Goal: Task Accomplishment & Management: Manage account settings

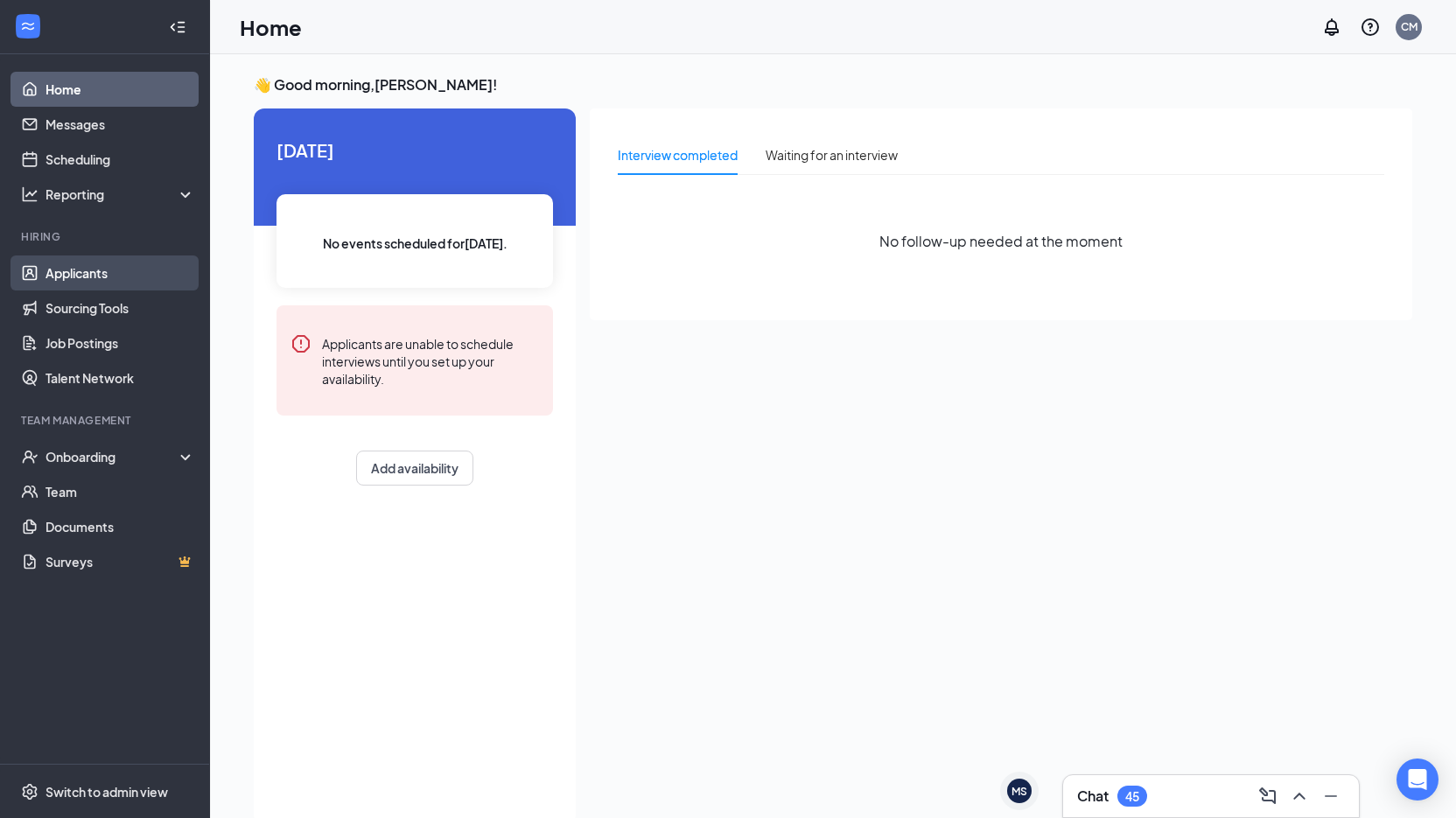
click at [137, 270] on link "Applicants" at bounding box center [120, 273] width 150 height 35
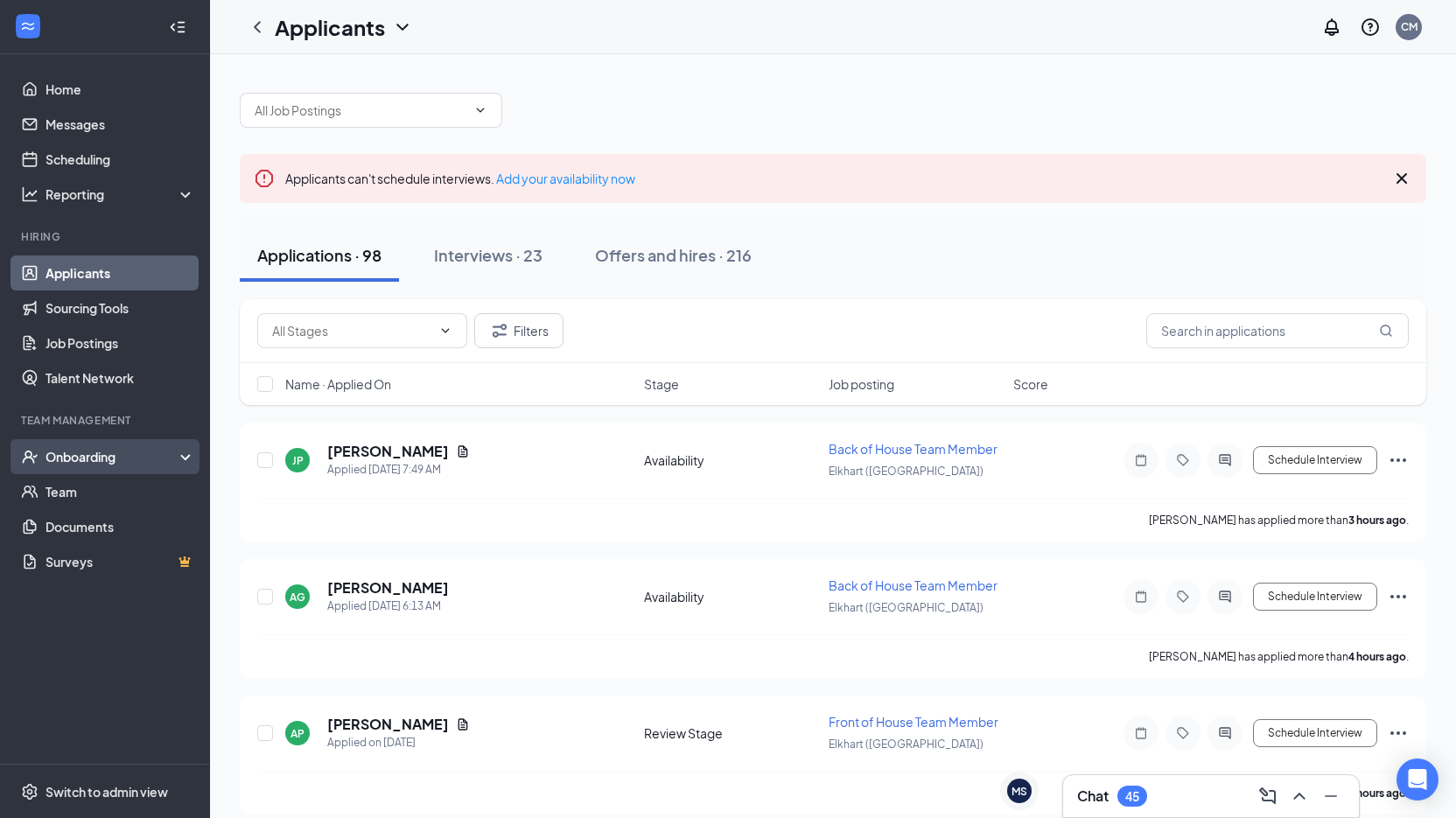
click at [112, 455] on div "Onboarding" at bounding box center [113, 457] width 134 height 17
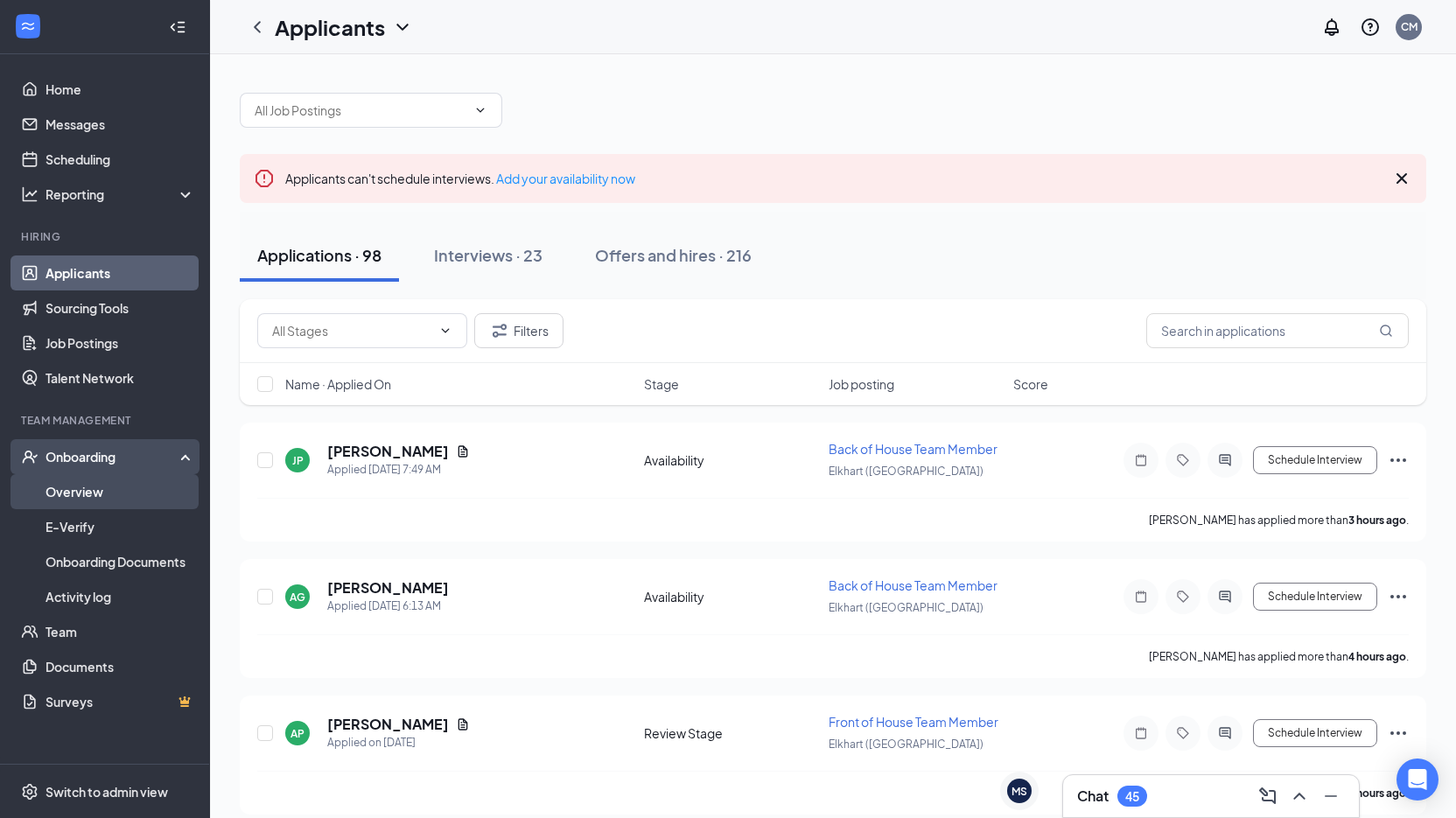
click at [115, 486] on link "Overview" at bounding box center [120, 492] width 150 height 35
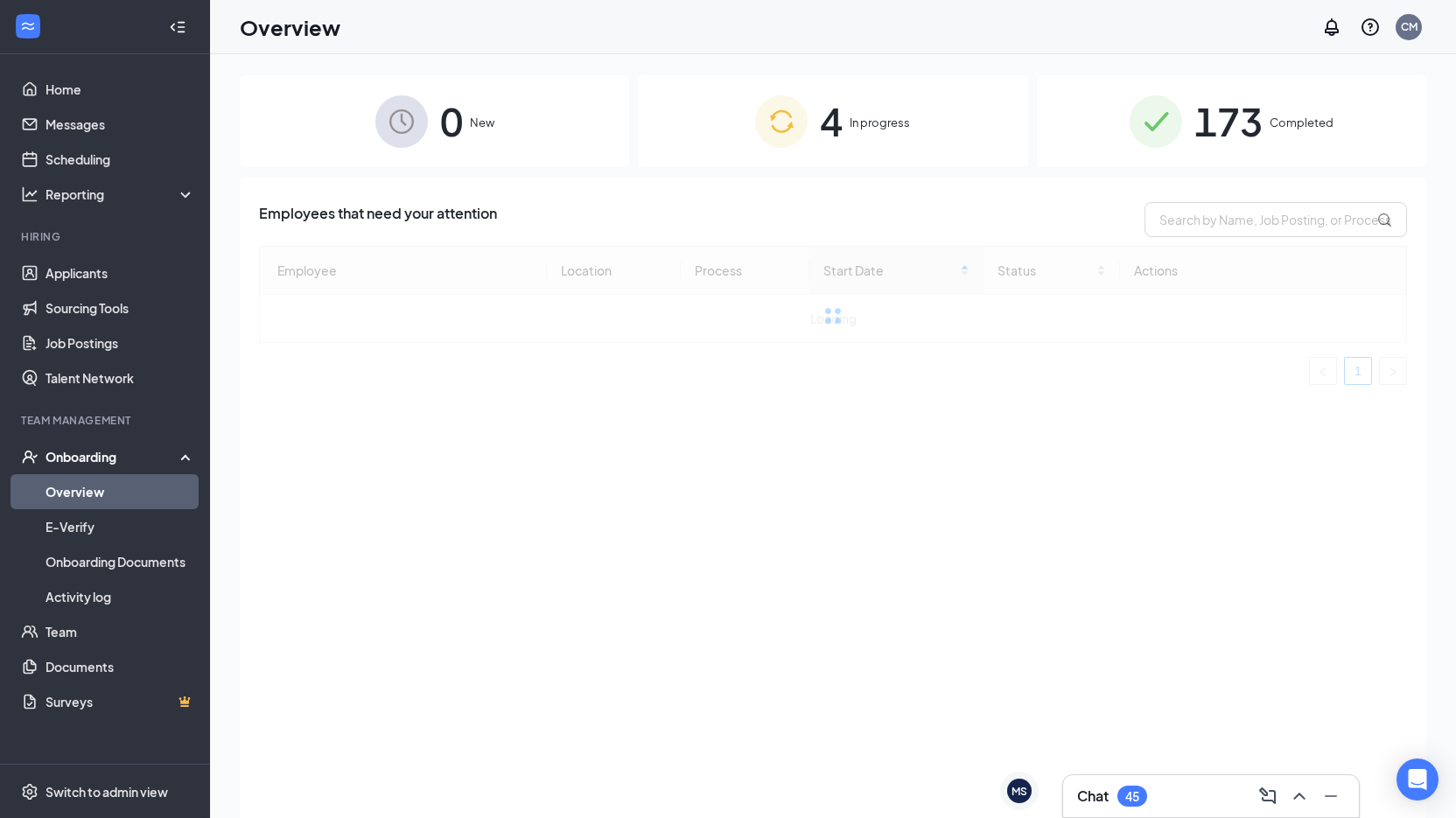
click at [830, 123] on span "4" at bounding box center [831, 121] width 23 height 61
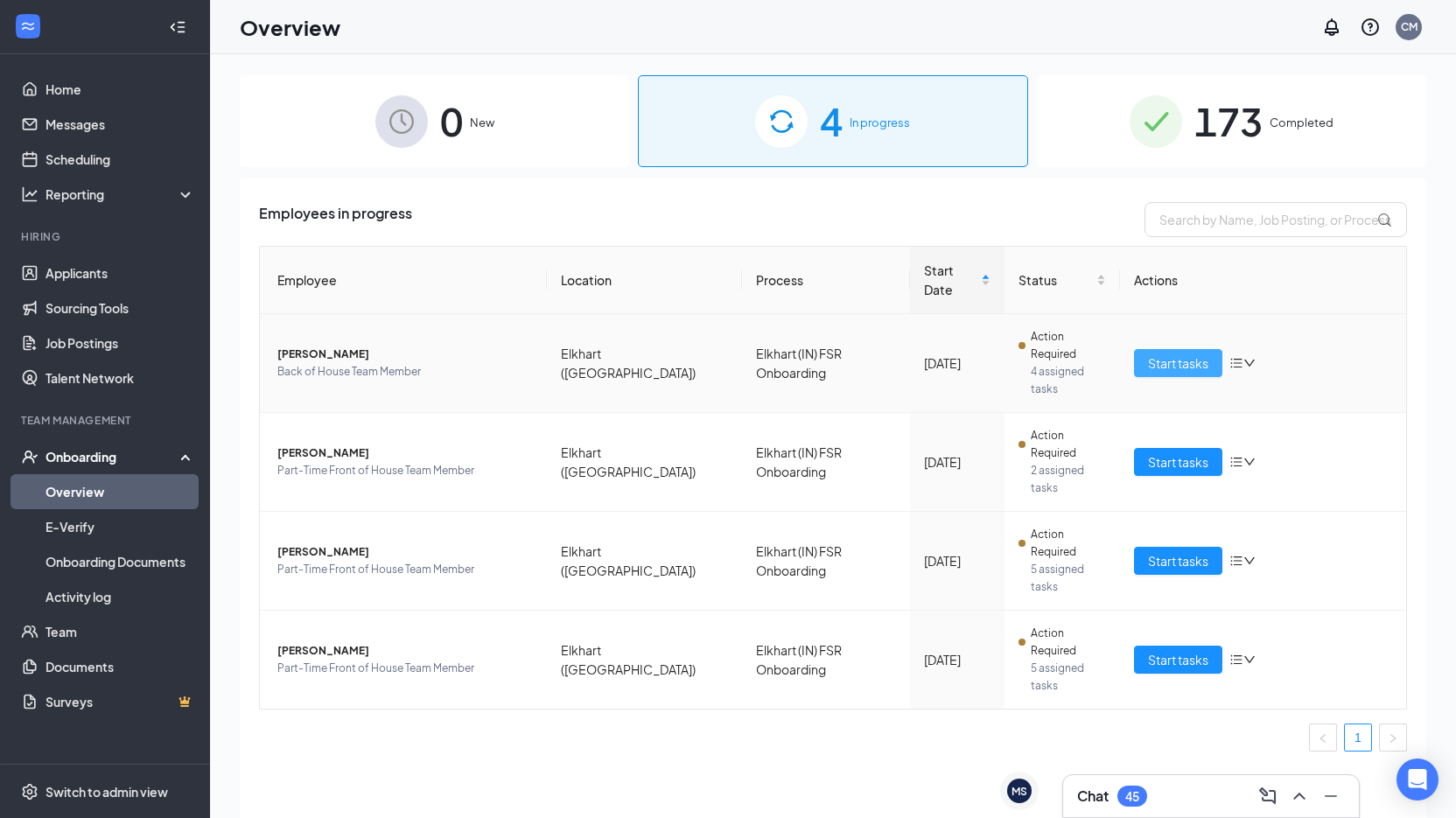
click at [1148, 354] on span "Start tasks" at bounding box center [1178, 363] width 61 height 19
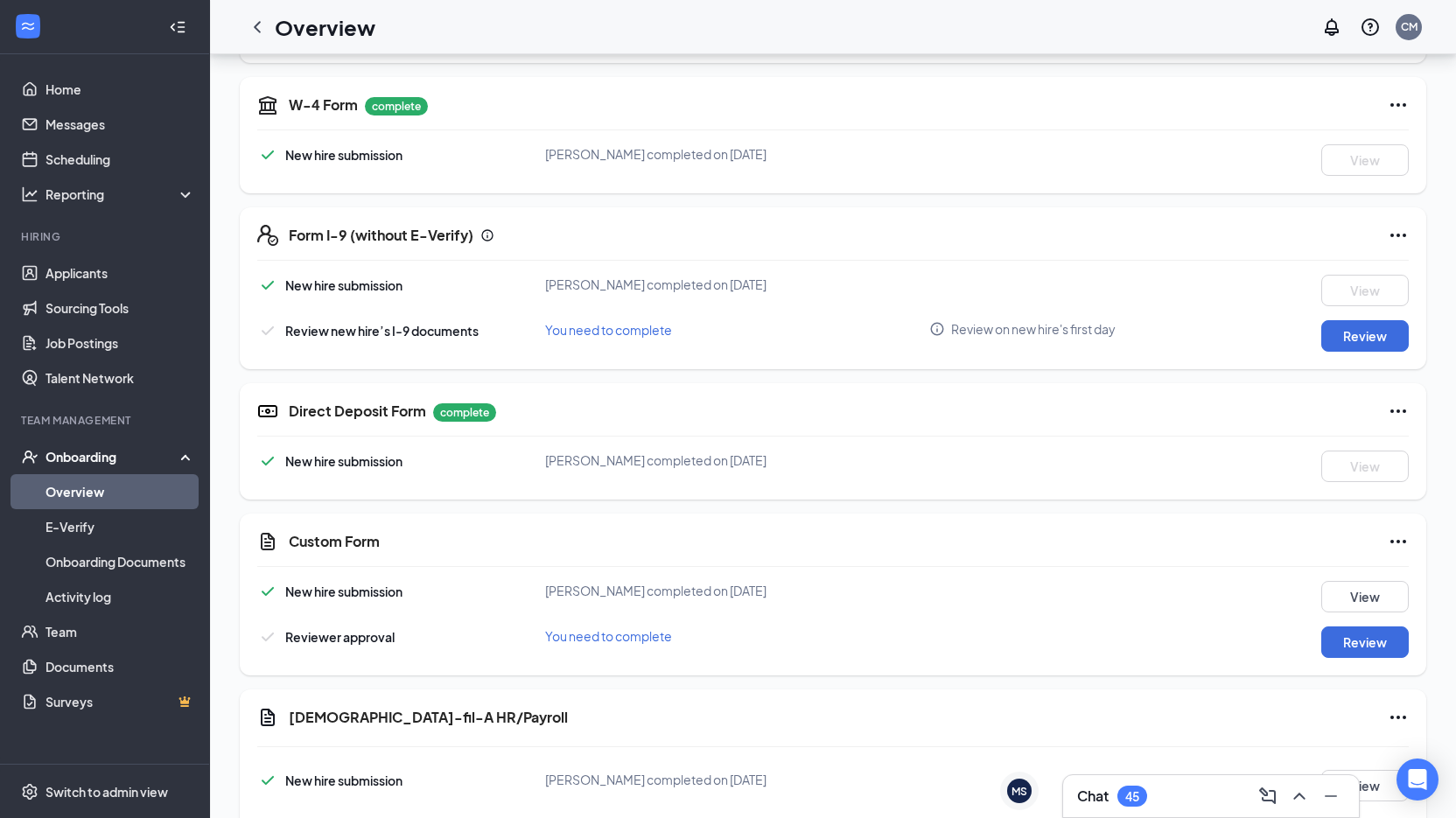
scroll to position [788, 0]
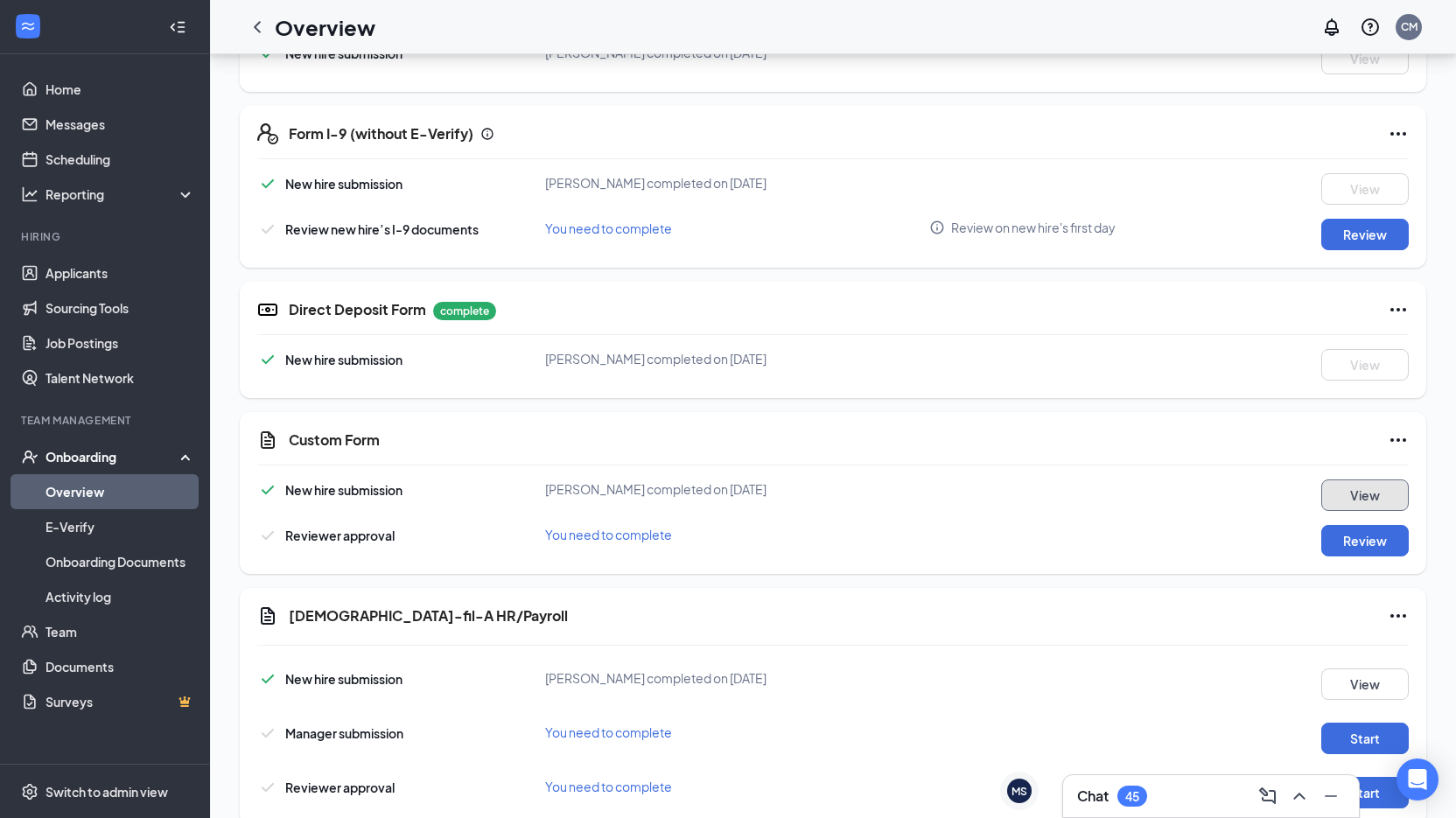
click at [1390, 489] on button "View" at bounding box center [1365, 495] width 87 height 32
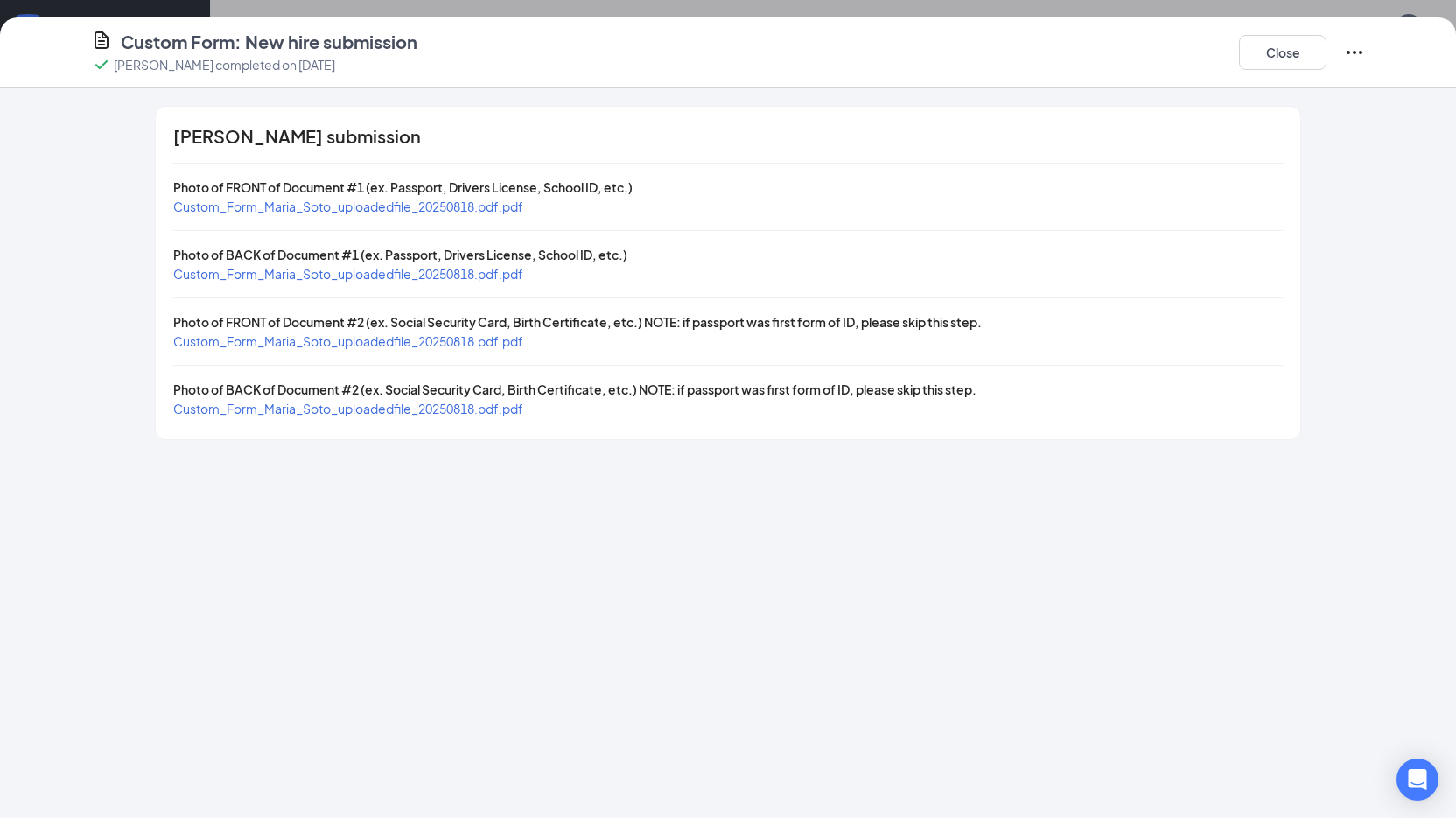
click at [425, 342] on span "Custom_Form_Maria_Soto_uploadedfile_20250818.pdf.pdf" at bounding box center [349, 340] width 350 height 15
click at [1315, 61] on button "Close" at bounding box center [1283, 53] width 87 height 35
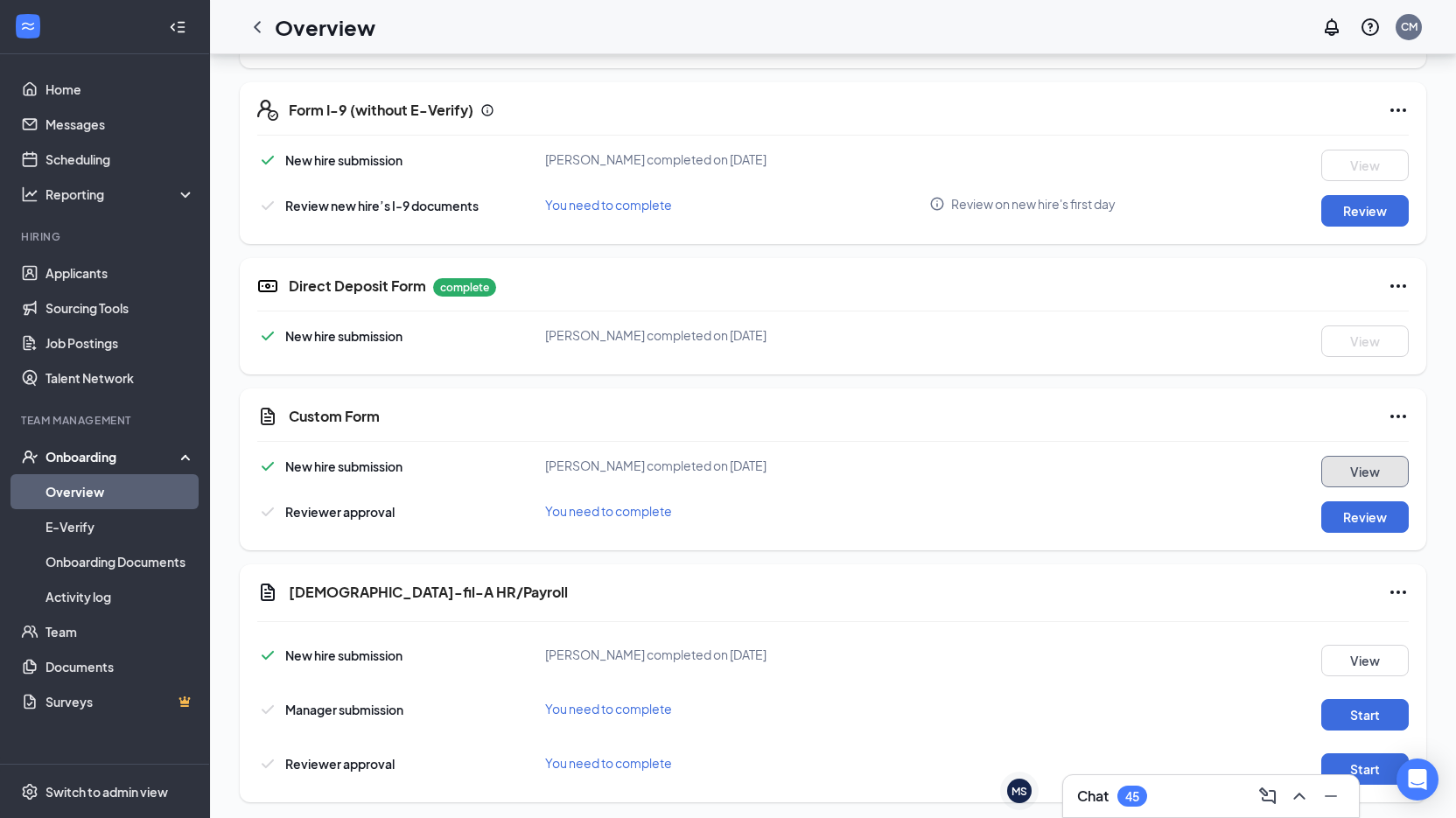
scroll to position [831, 0]
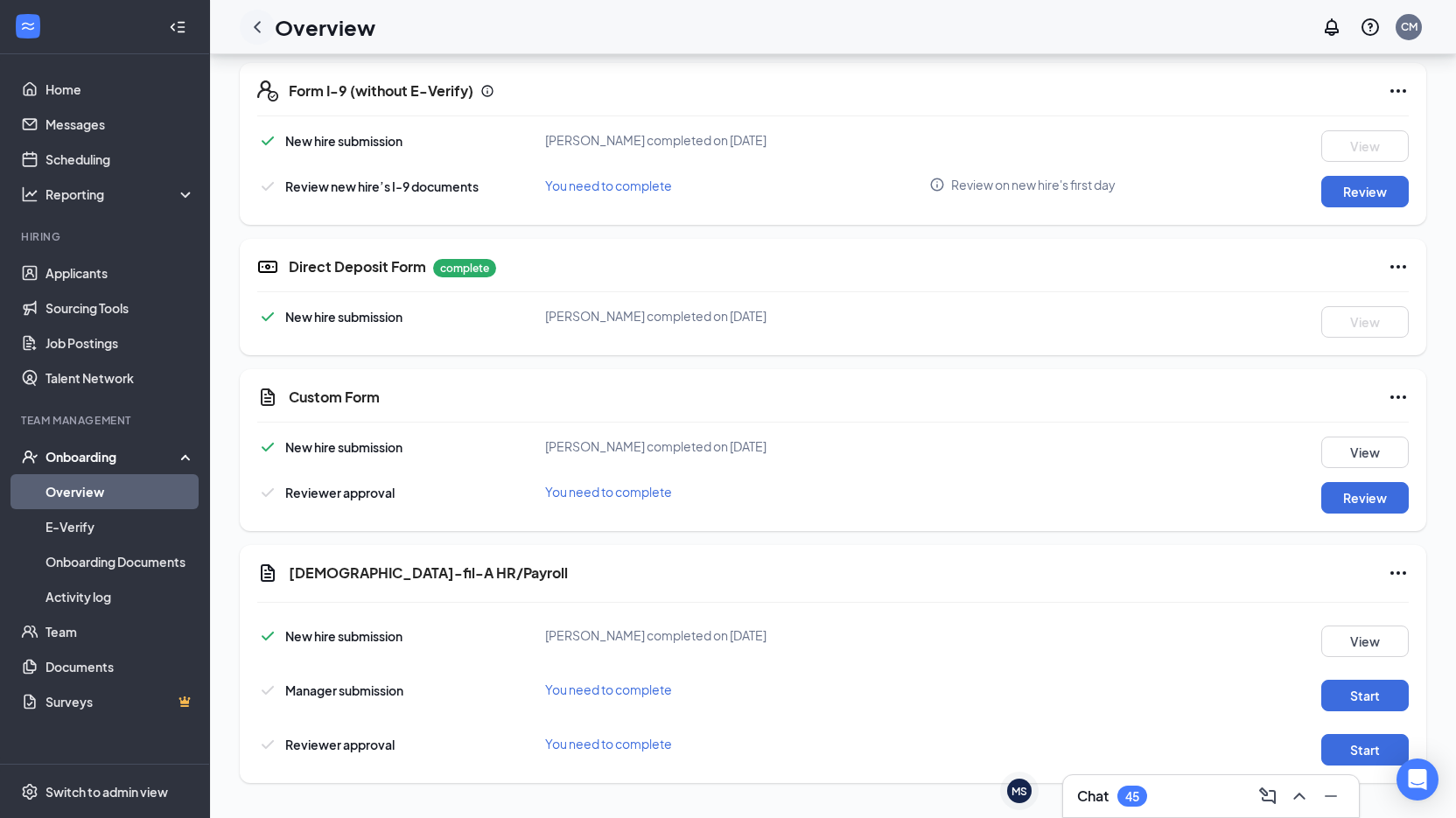
click at [268, 35] on div at bounding box center [257, 27] width 35 height 35
click at [267, 29] on icon "ChevronLeft" at bounding box center [257, 26] width 21 height 21
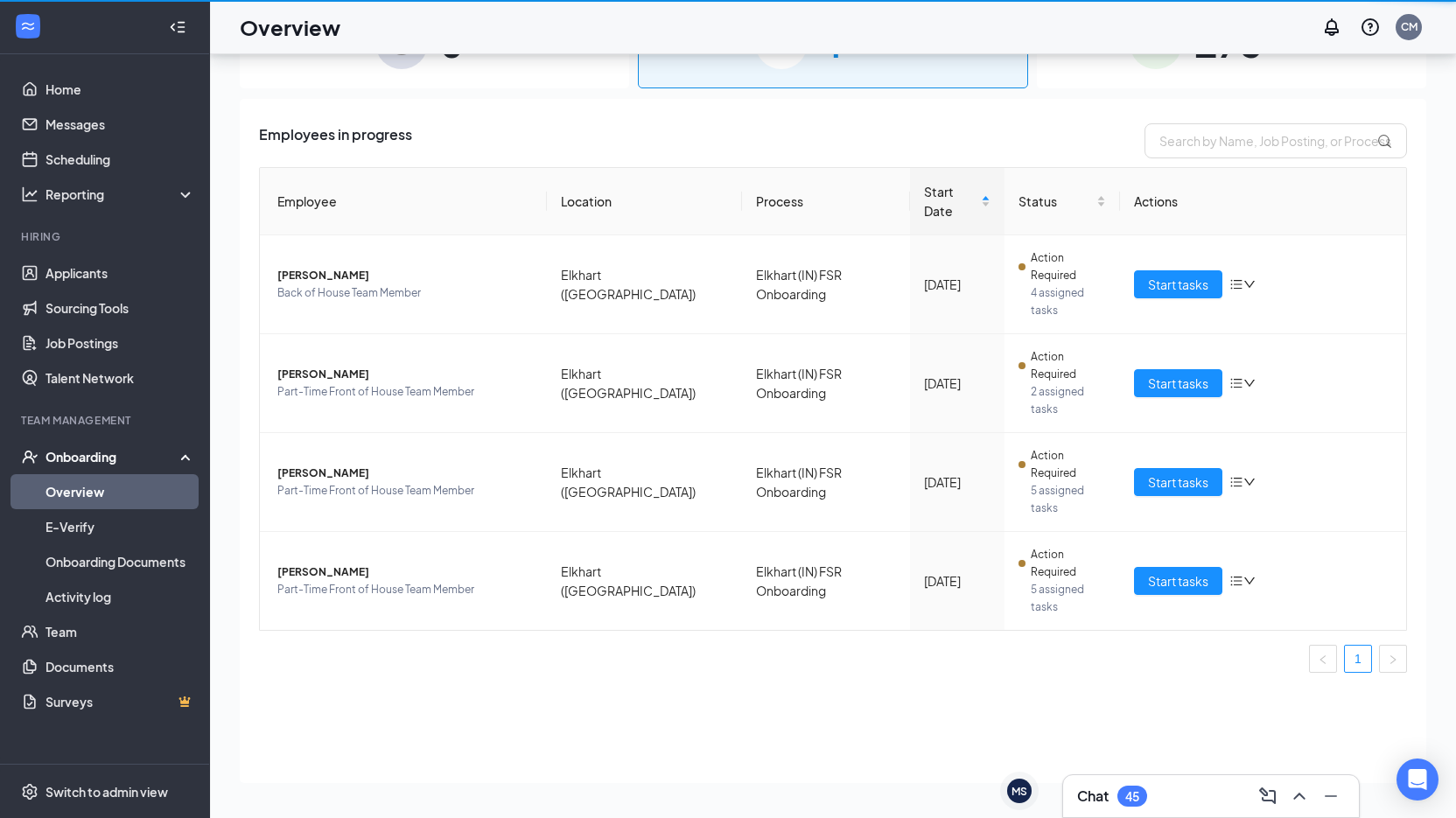
scroll to position [79, 0]
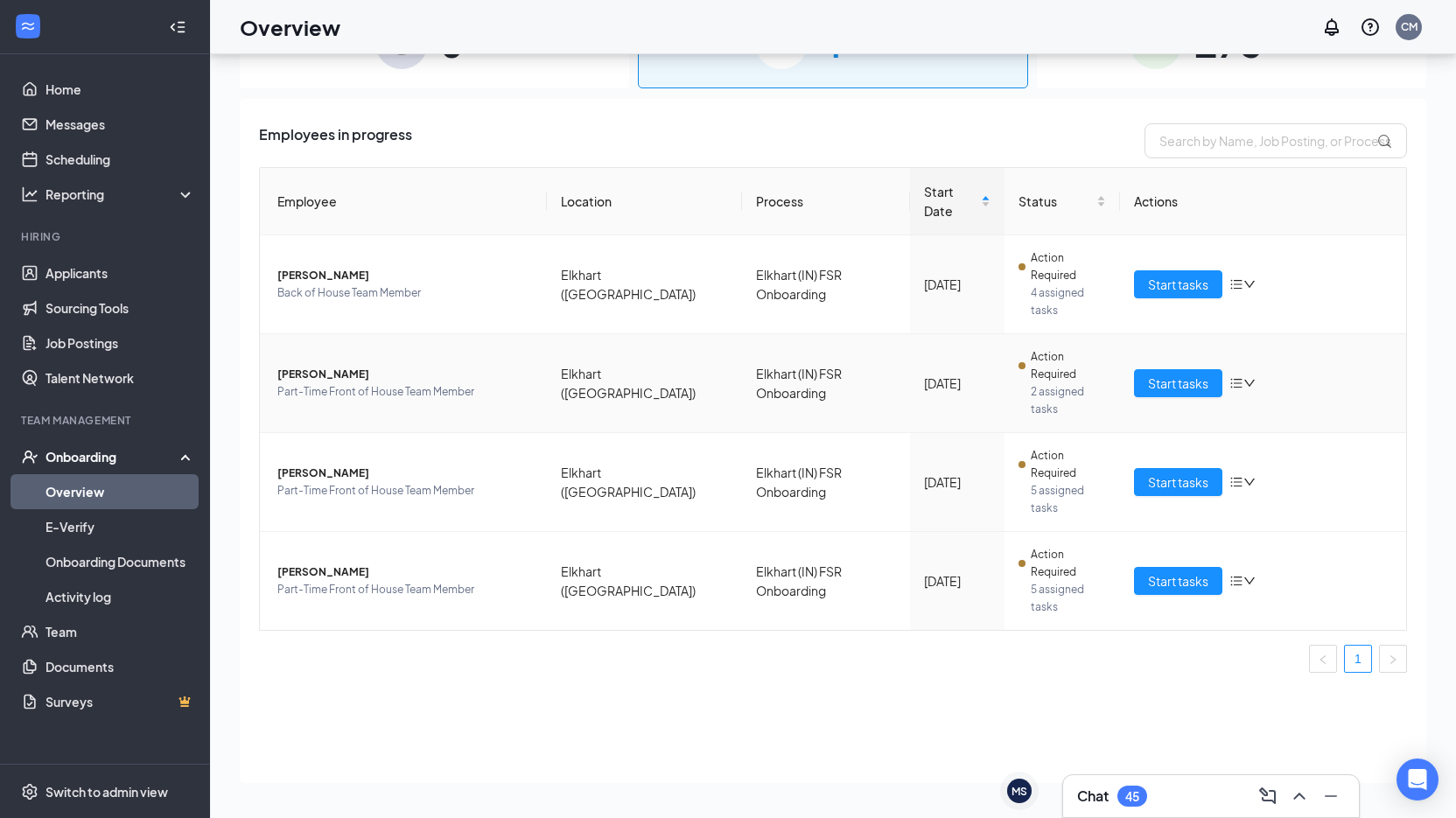
click at [345, 366] on span "[PERSON_NAME]" at bounding box center [406, 374] width 256 height 17
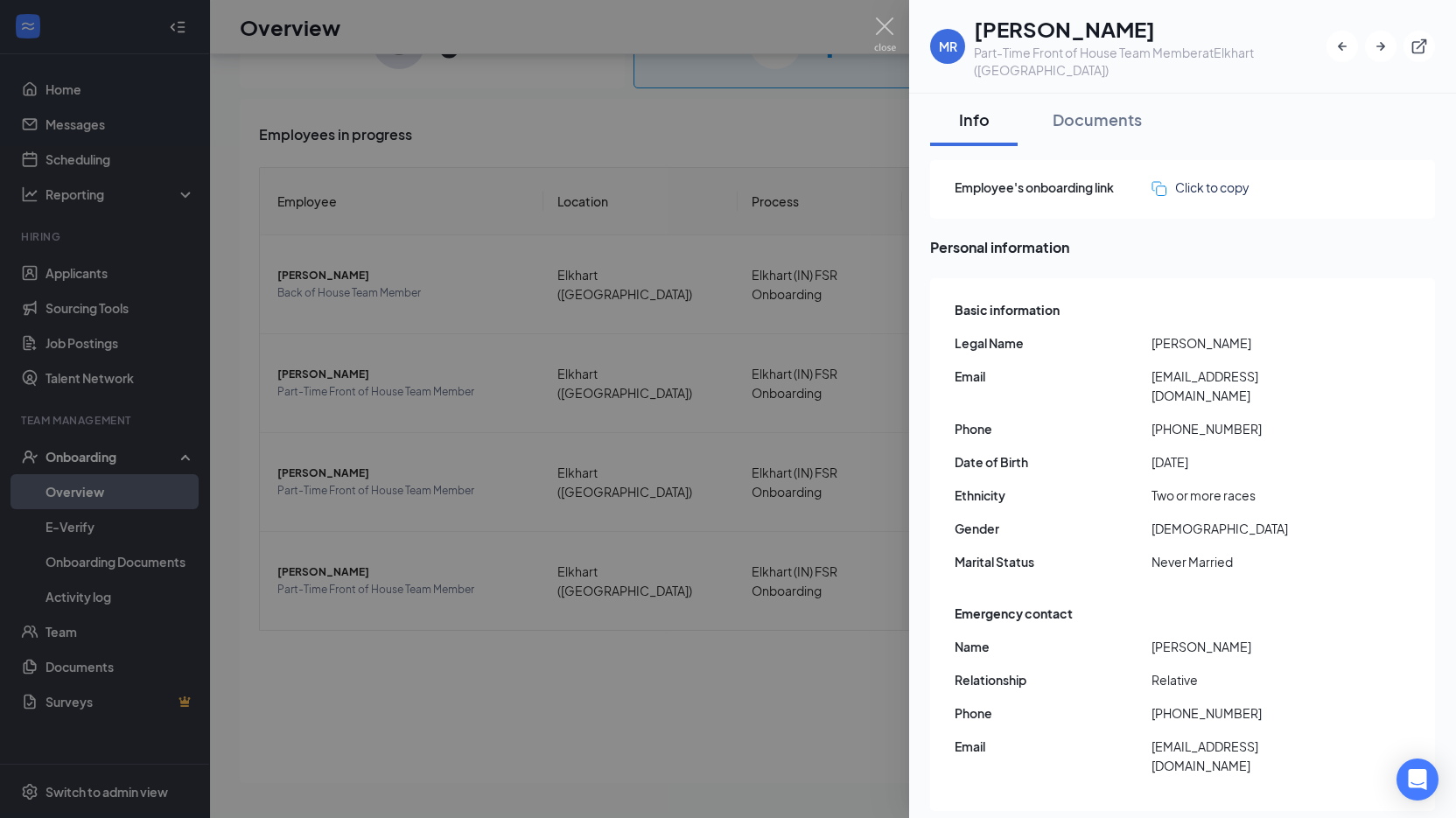
click at [579, 429] on div at bounding box center [728, 409] width 1456 height 818
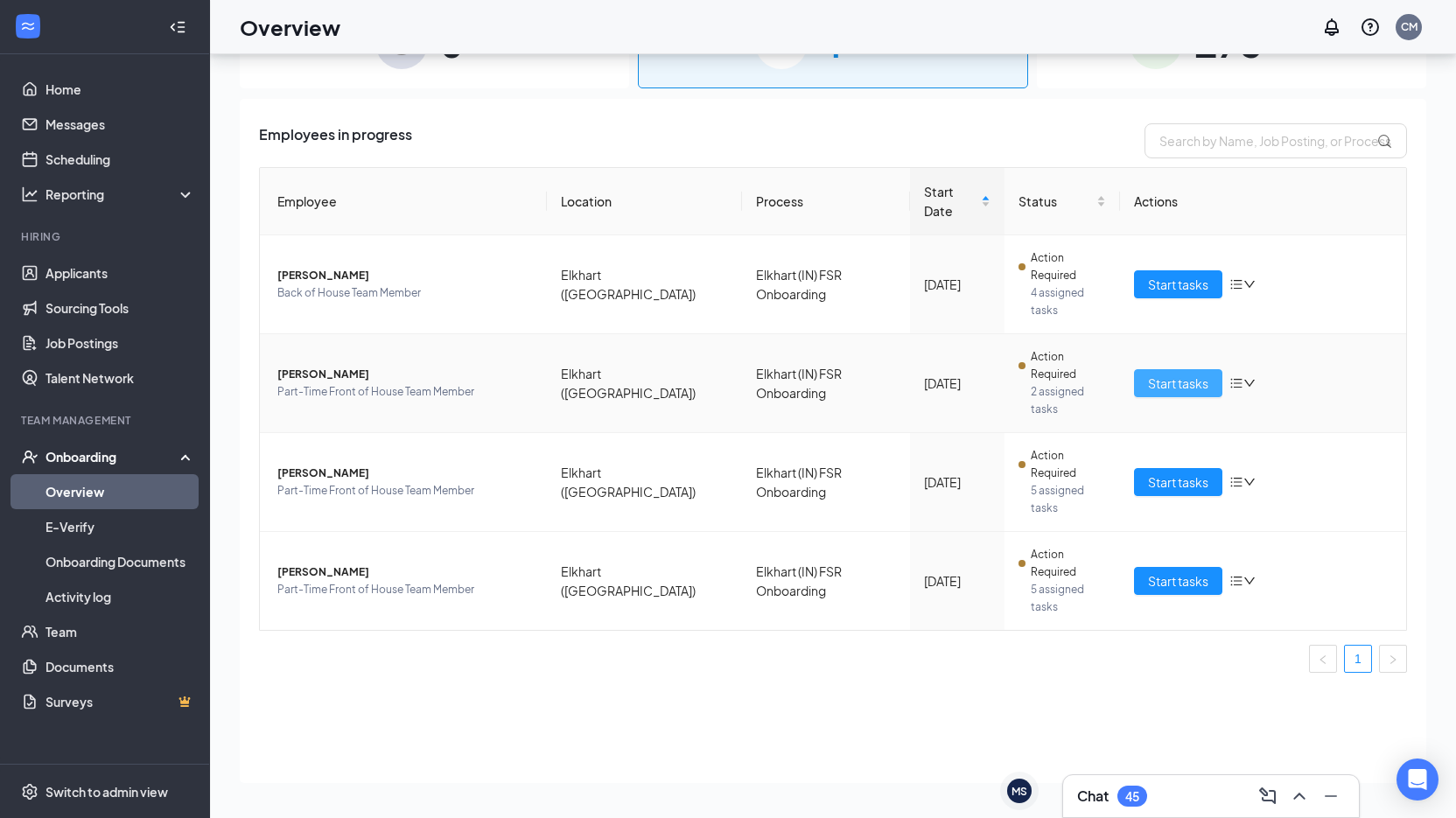
click at [1185, 374] on span "Start tasks" at bounding box center [1178, 383] width 61 height 19
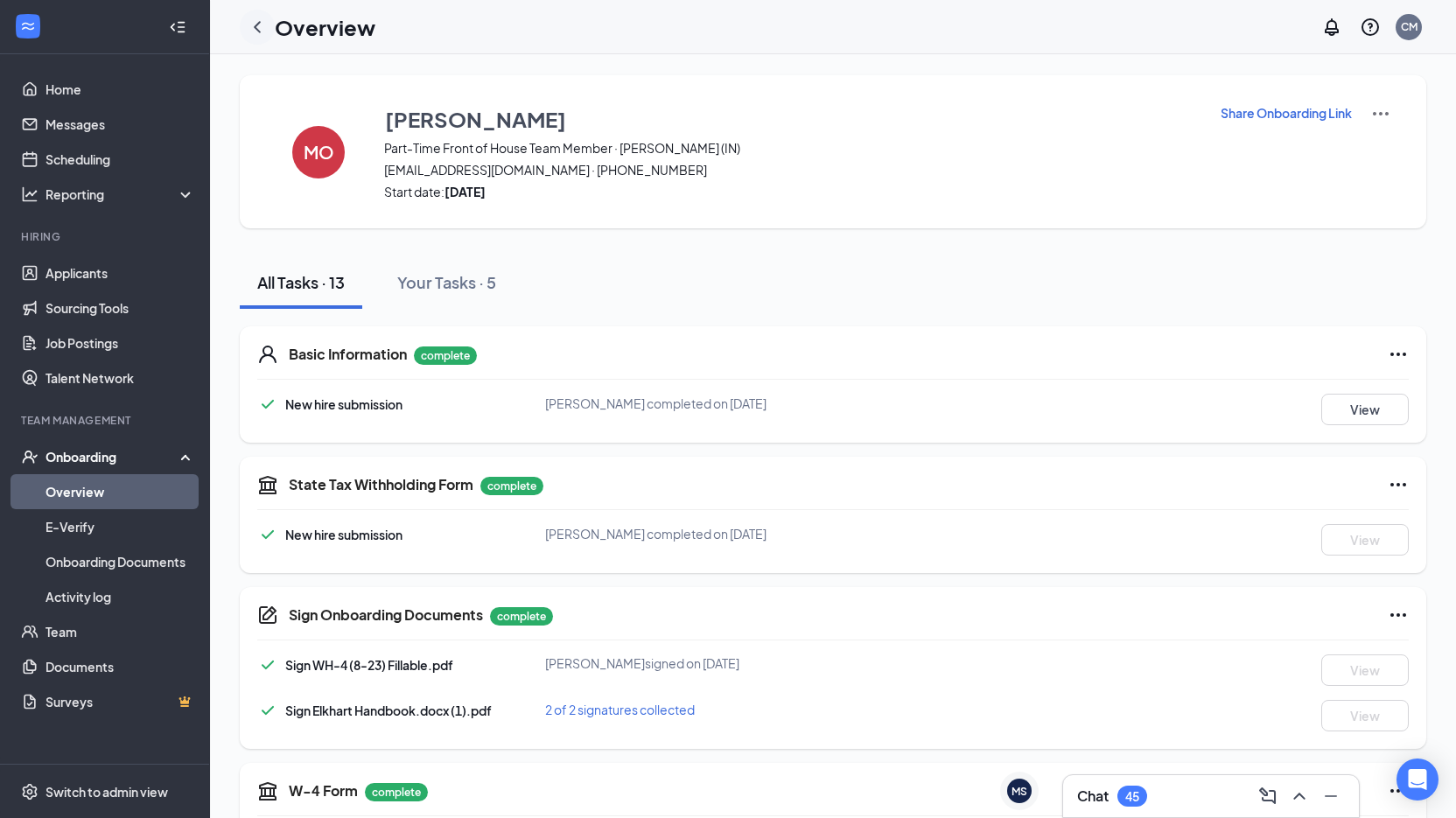
click at [268, 15] on div at bounding box center [257, 27] width 35 height 35
click at [260, 27] on icon "ChevronLeft" at bounding box center [257, 26] width 21 height 21
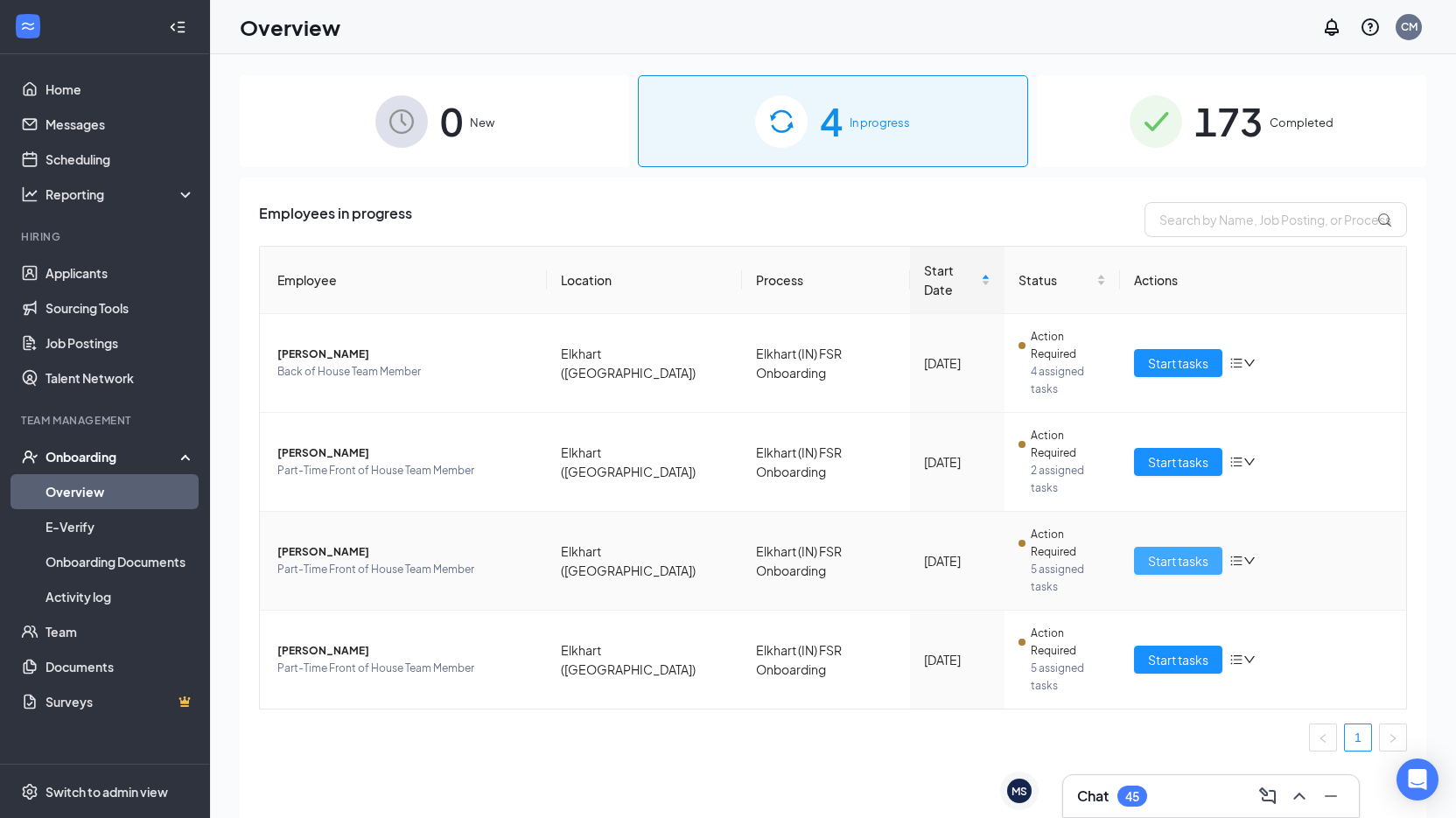
click at [1201, 551] on span "Start tasks" at bounding box center [1178, 560] width 61 height 19
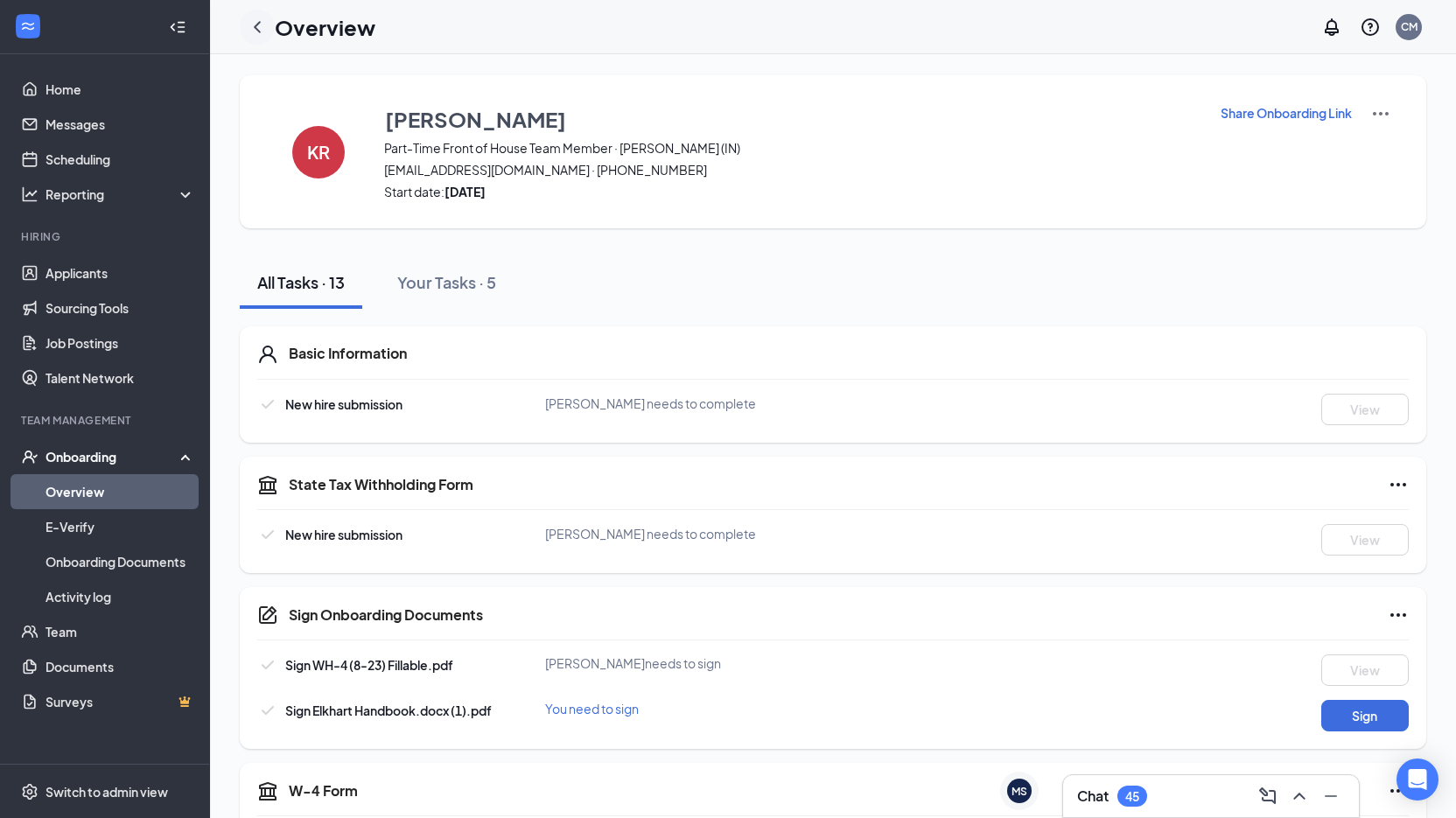
click at [251, 32] on icon "ChevronLeft" at bounding box center [257, 26] width 21 height 21
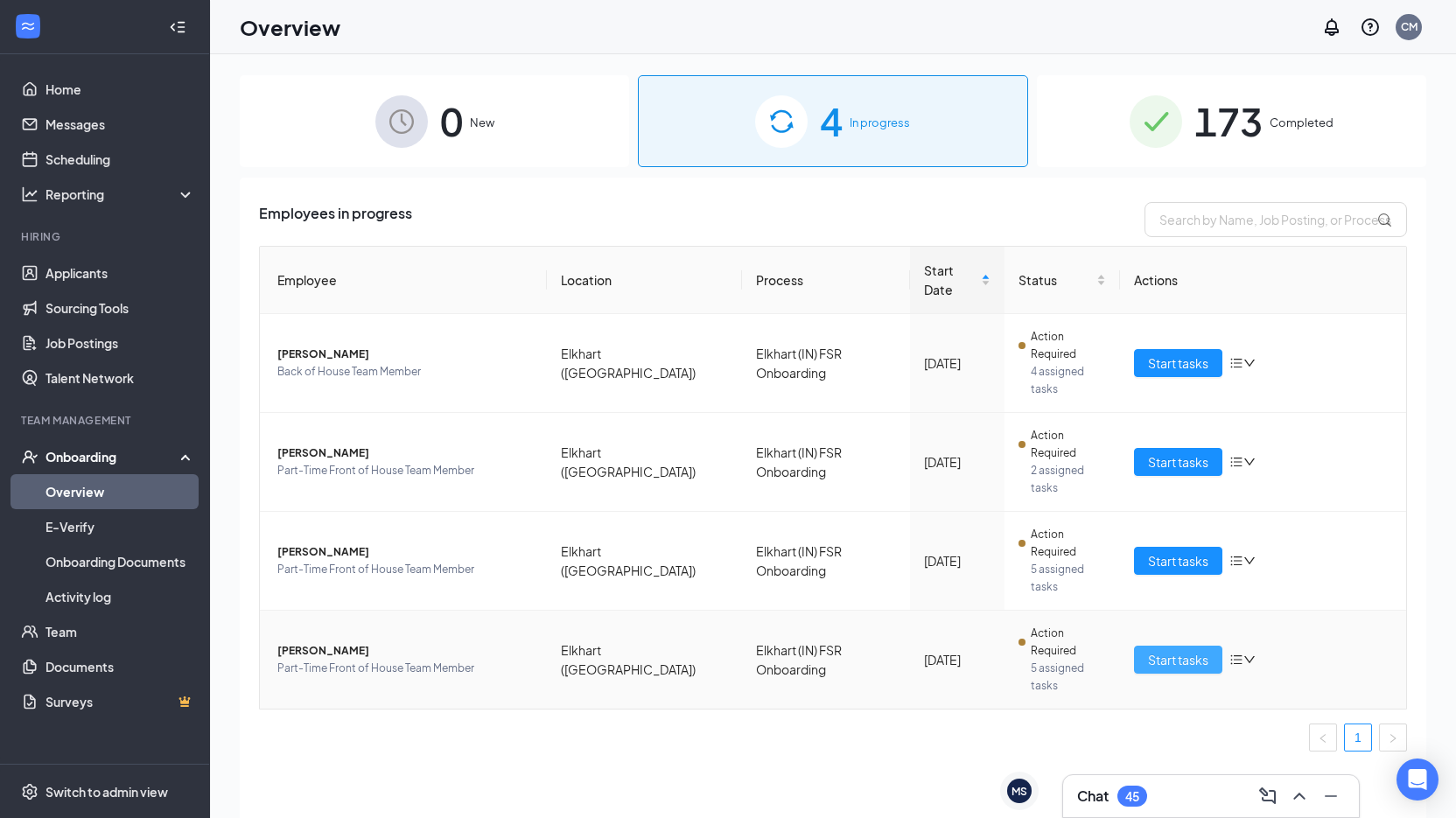
click at [1147, 646] on button "Start tasks" at bounding box center [1177, 660] width 88 height 28
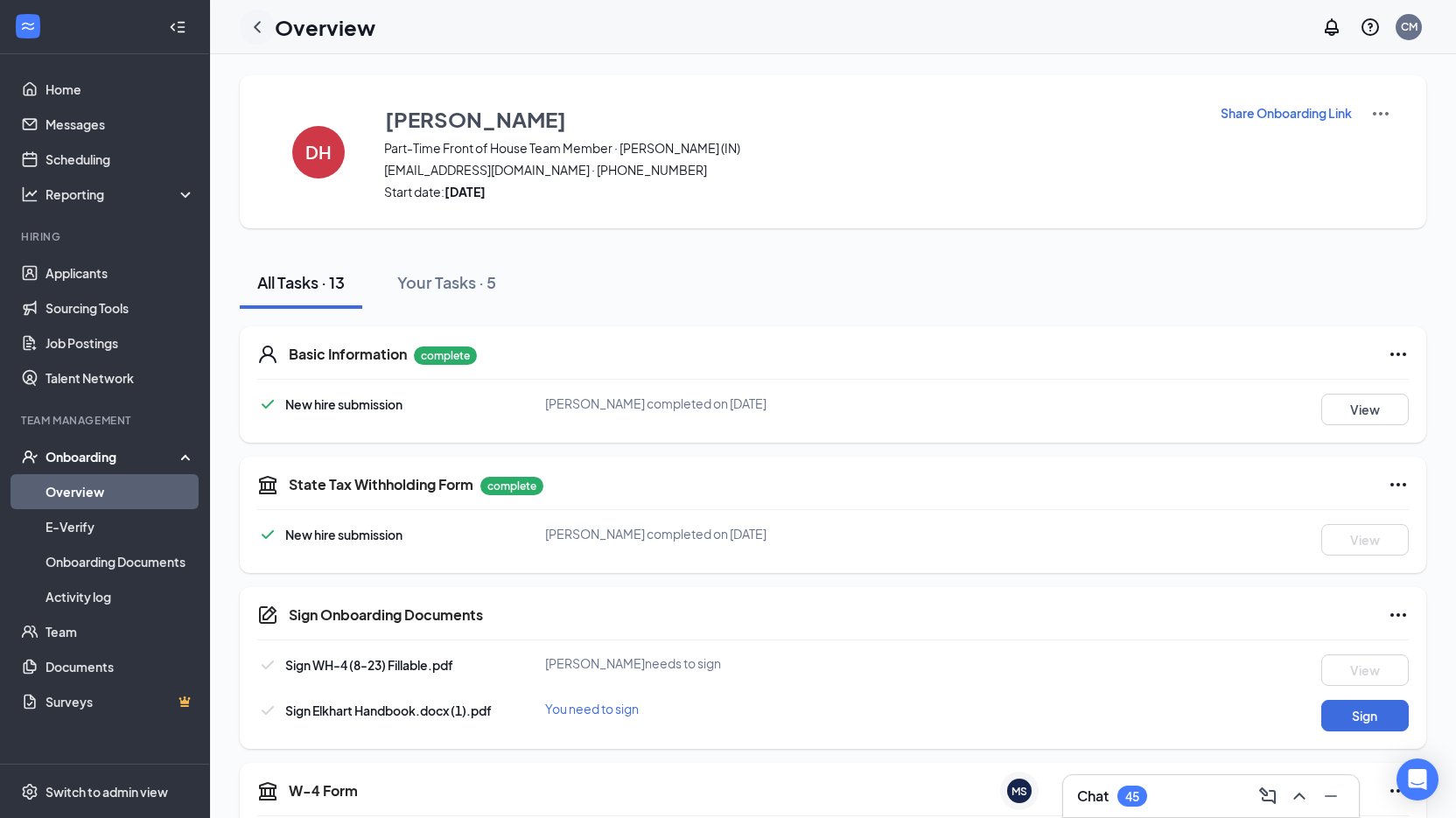
click at [256, 34] on icon "ChevronLeft" at bounding box center [257, 26] width 21 height 21
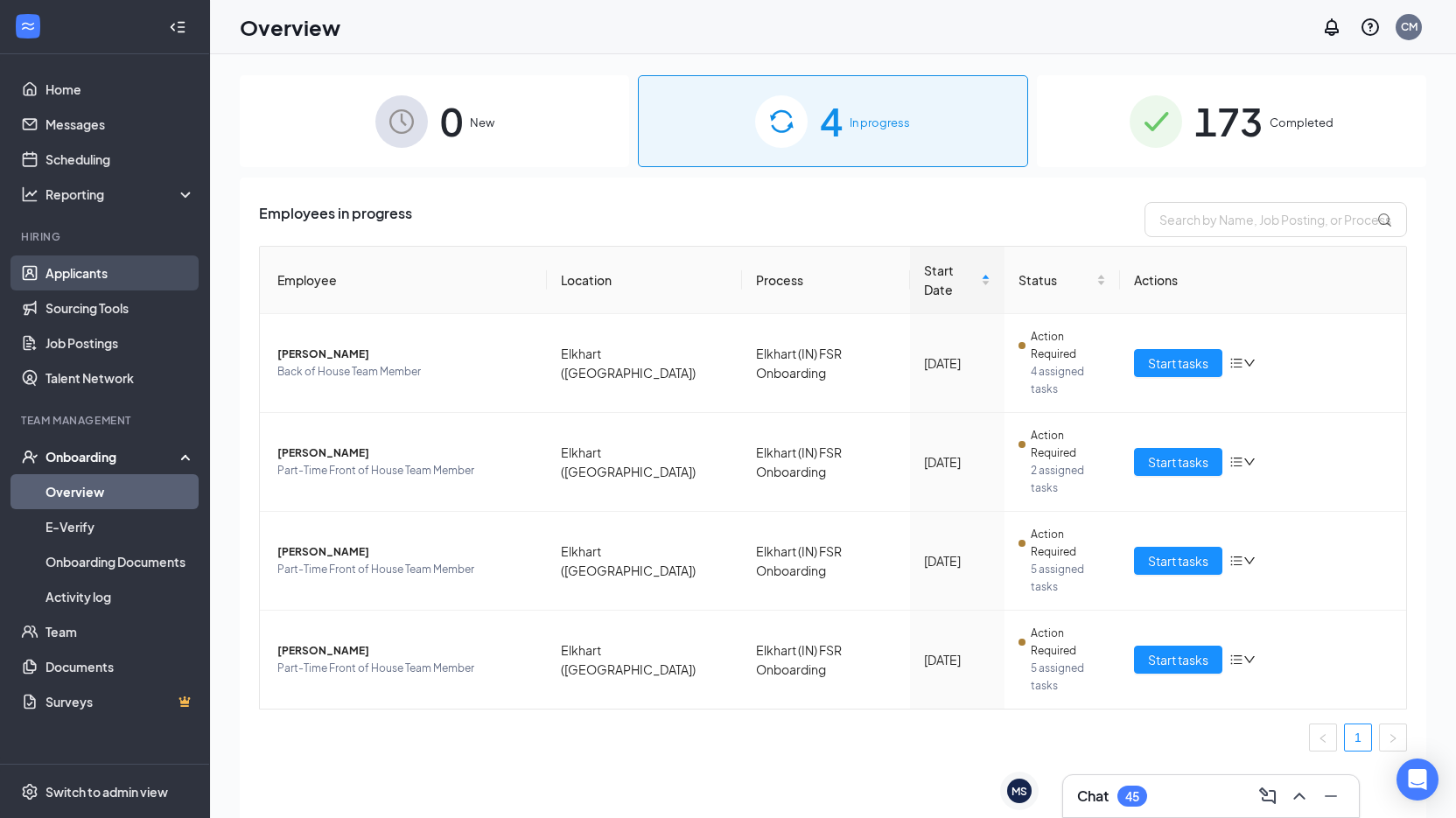
click at [145, 272] on link "Applicants" at bounding box center [120, 273] width 150 height 35
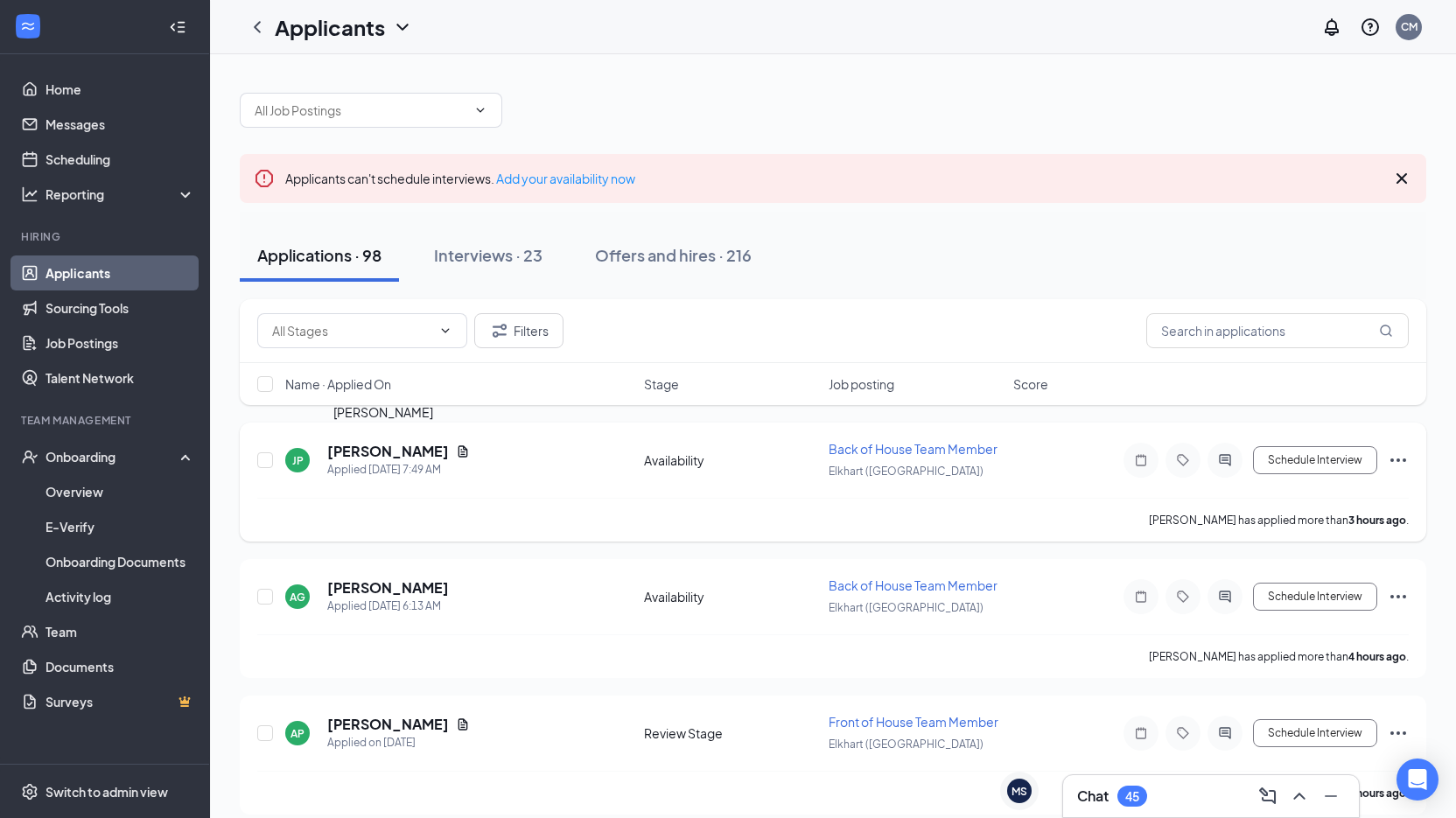
click at [386, 450] on h5 "[PERSON_NAME]" at bounding box center [389, 451] width 122 height 19
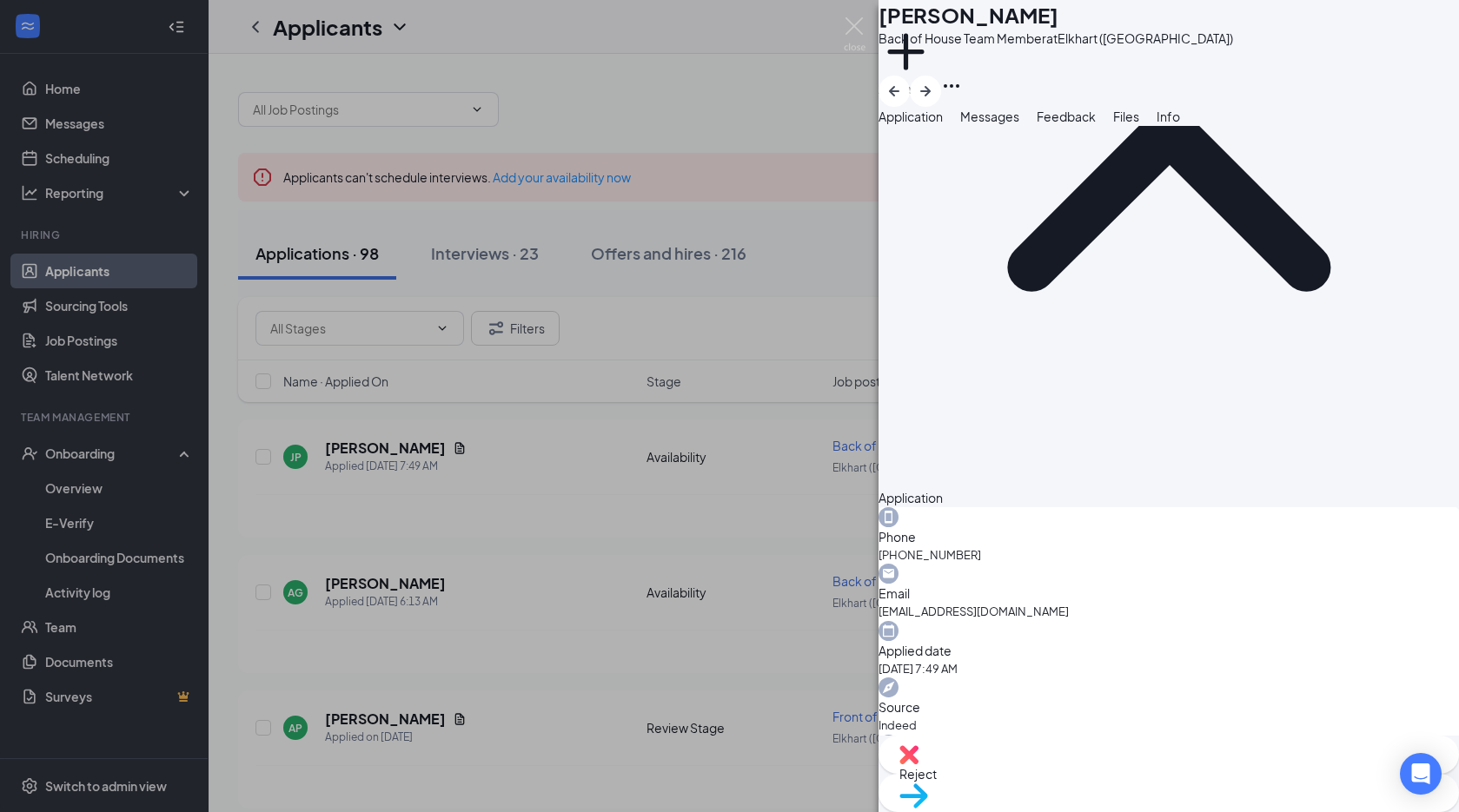
scroll to position [434, 0]
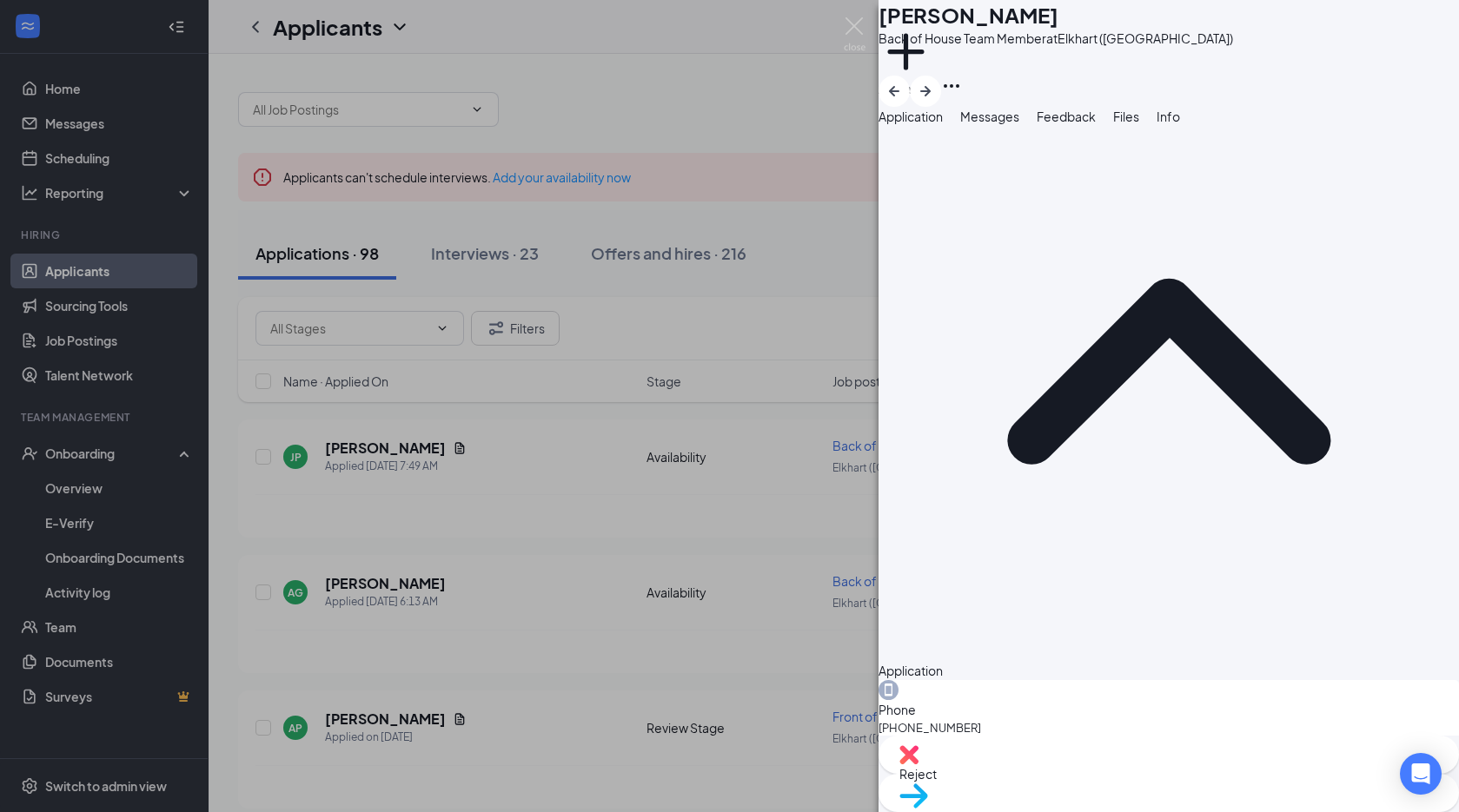
scroll to position [0, 0]
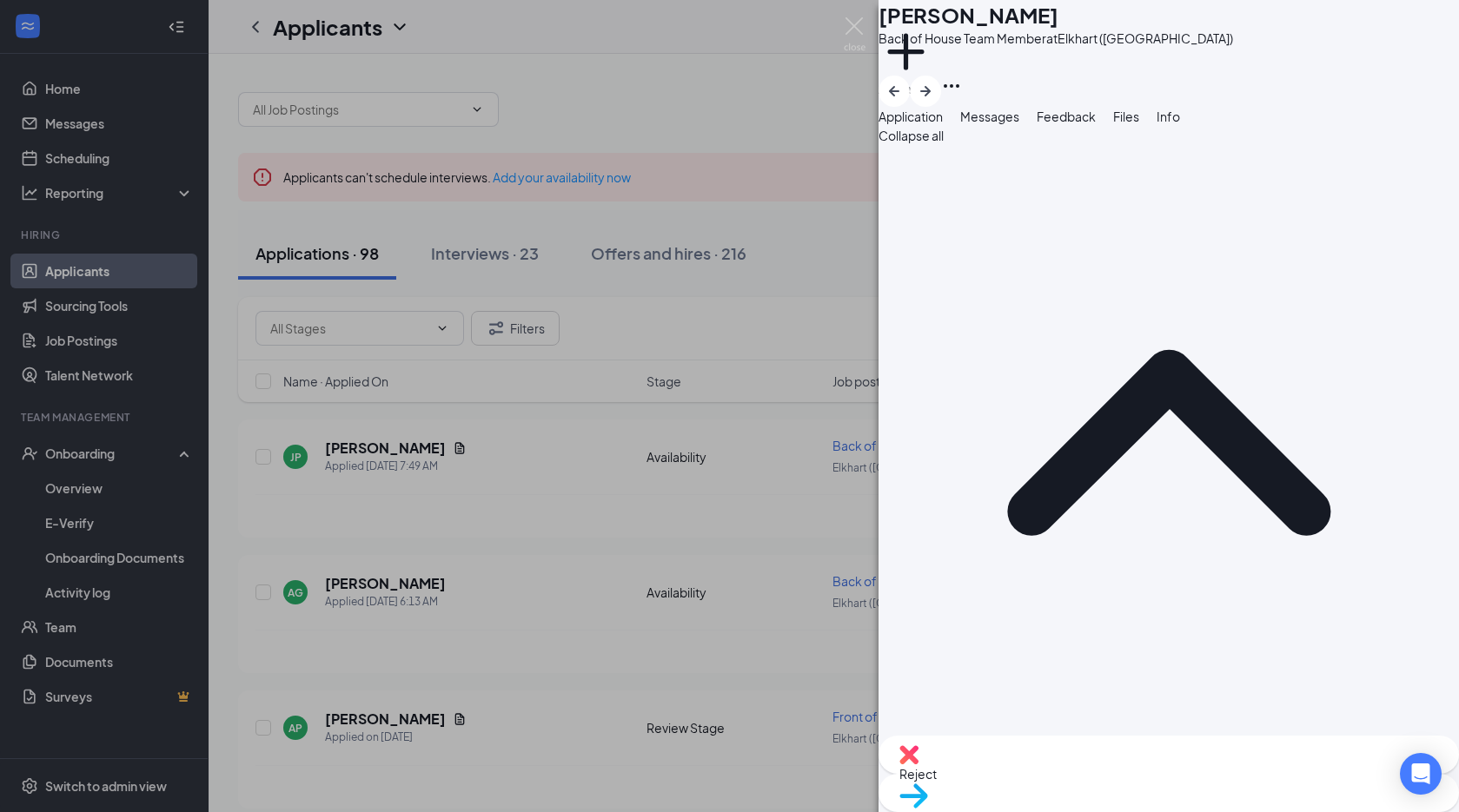
click at [802, 359] on div "JP [PERSON_NAME] Back of House Team Member at [GEOGRAPHIC_DATA] (IN) Add a tag …" at bounding box center [729, 406] width 1459 height 812
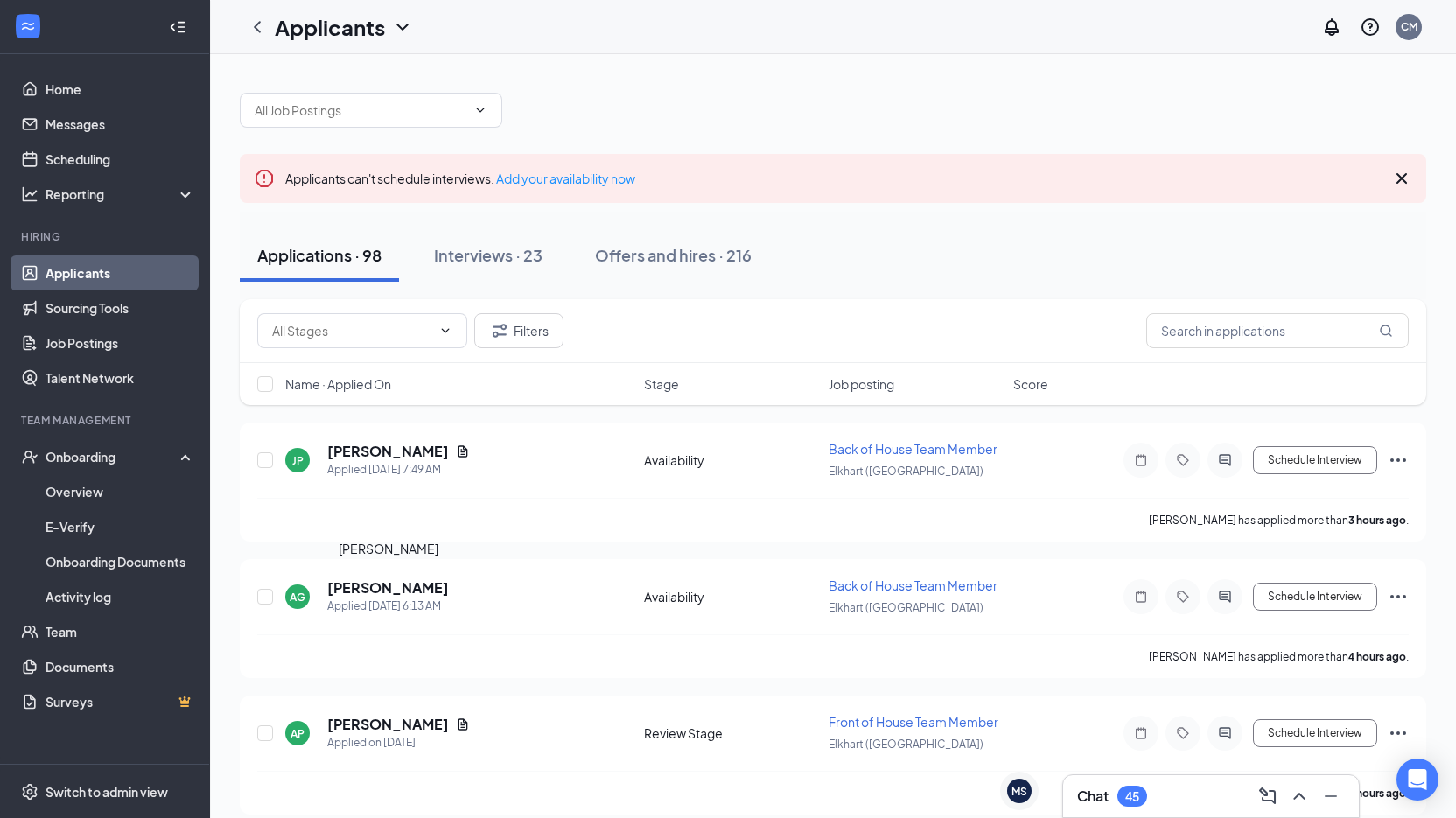
click at [392, 566] on div "[PERSON_NAME]" at bounding box center [389, 552] width 100 height 26
click at [399, 583] on h5 "[PERSON_NAME]" at bounding box center [389, 587] width 122 height 19
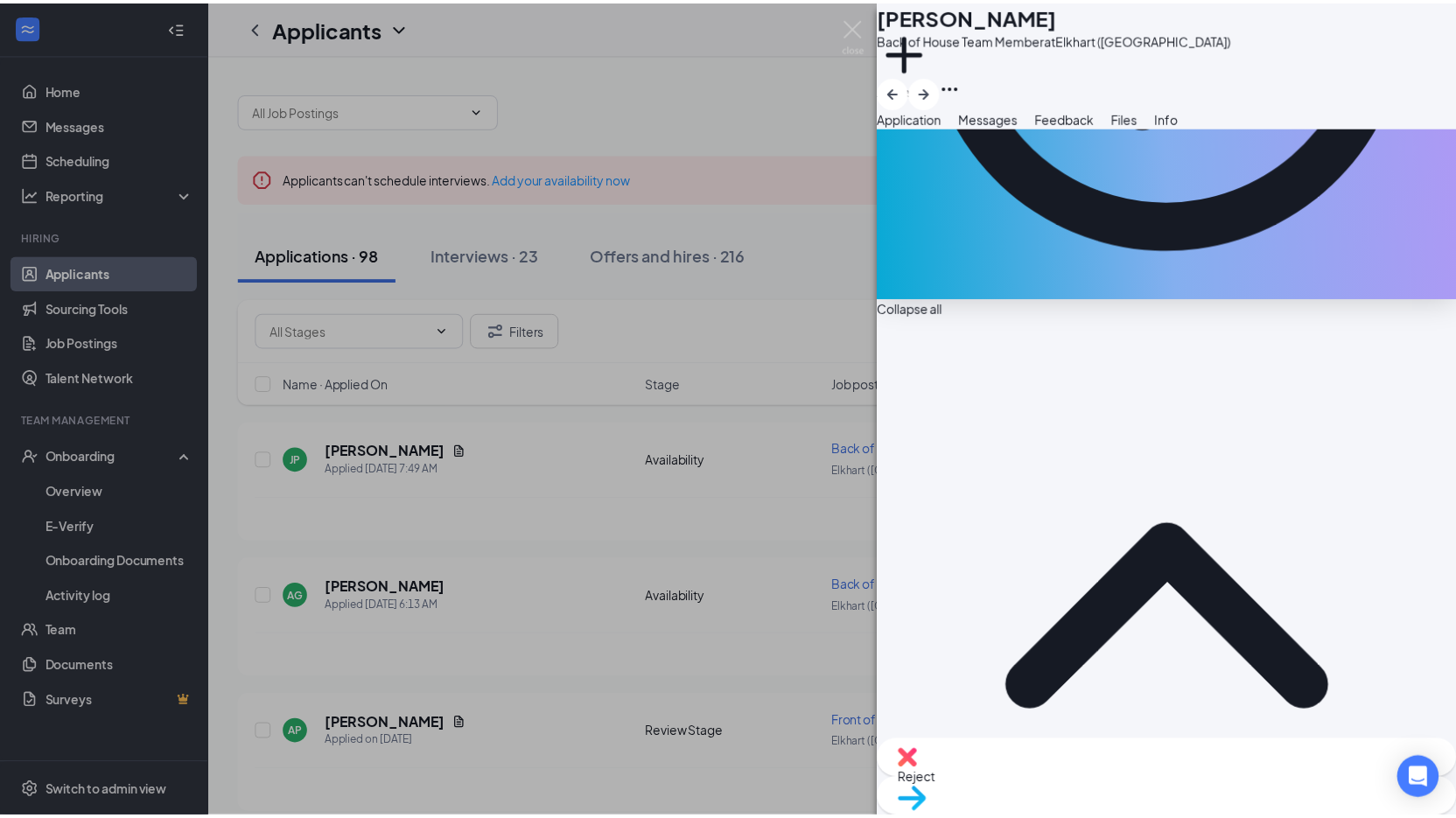
scroll to position [457, 0]
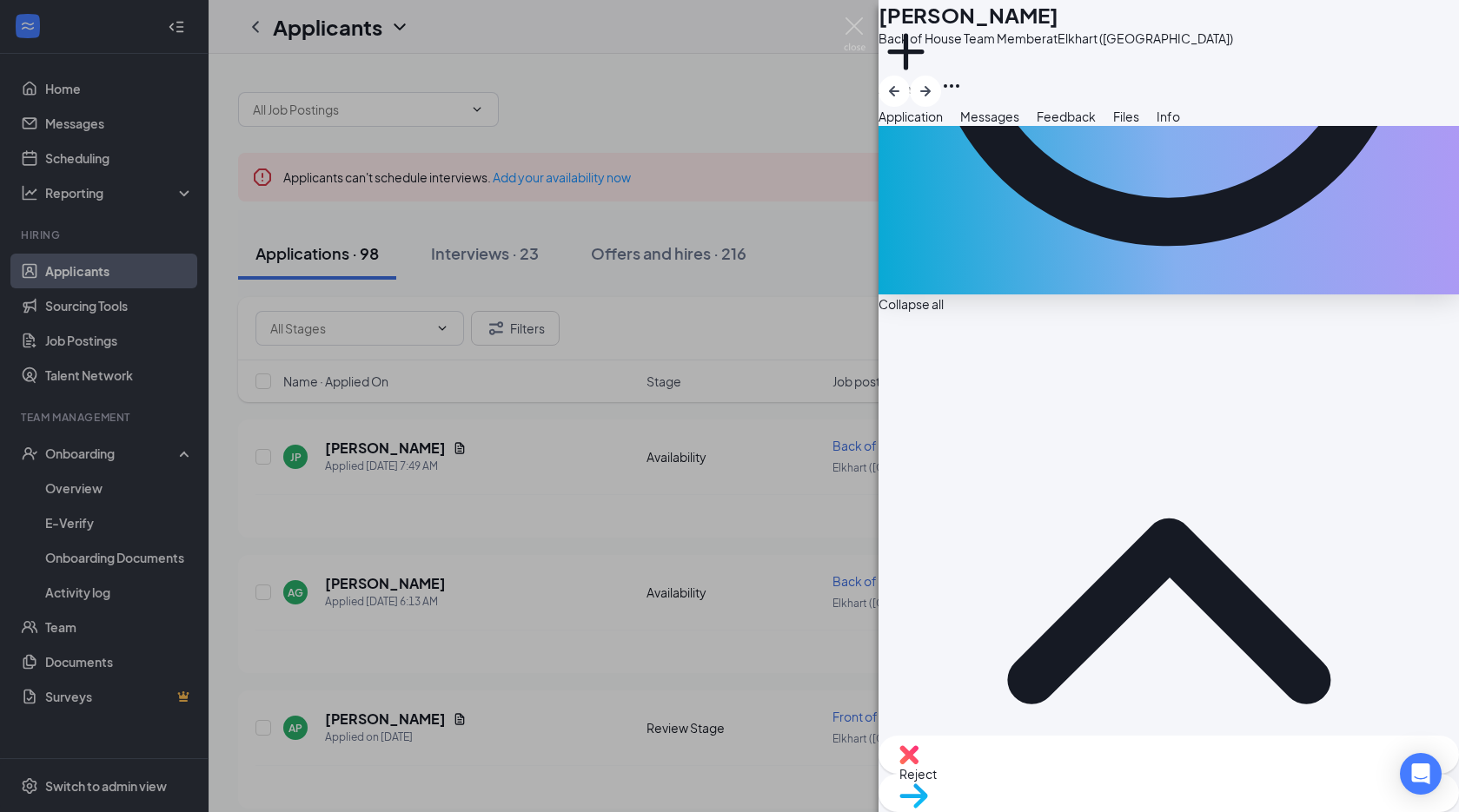
click at [743, 488] on div "AG [PERSON_NAME] Back of House Team Member at [GEOGRAPHIC_DATA] (IN) Add a tag …" at bounding box center [729, 406] width 1459 height 812
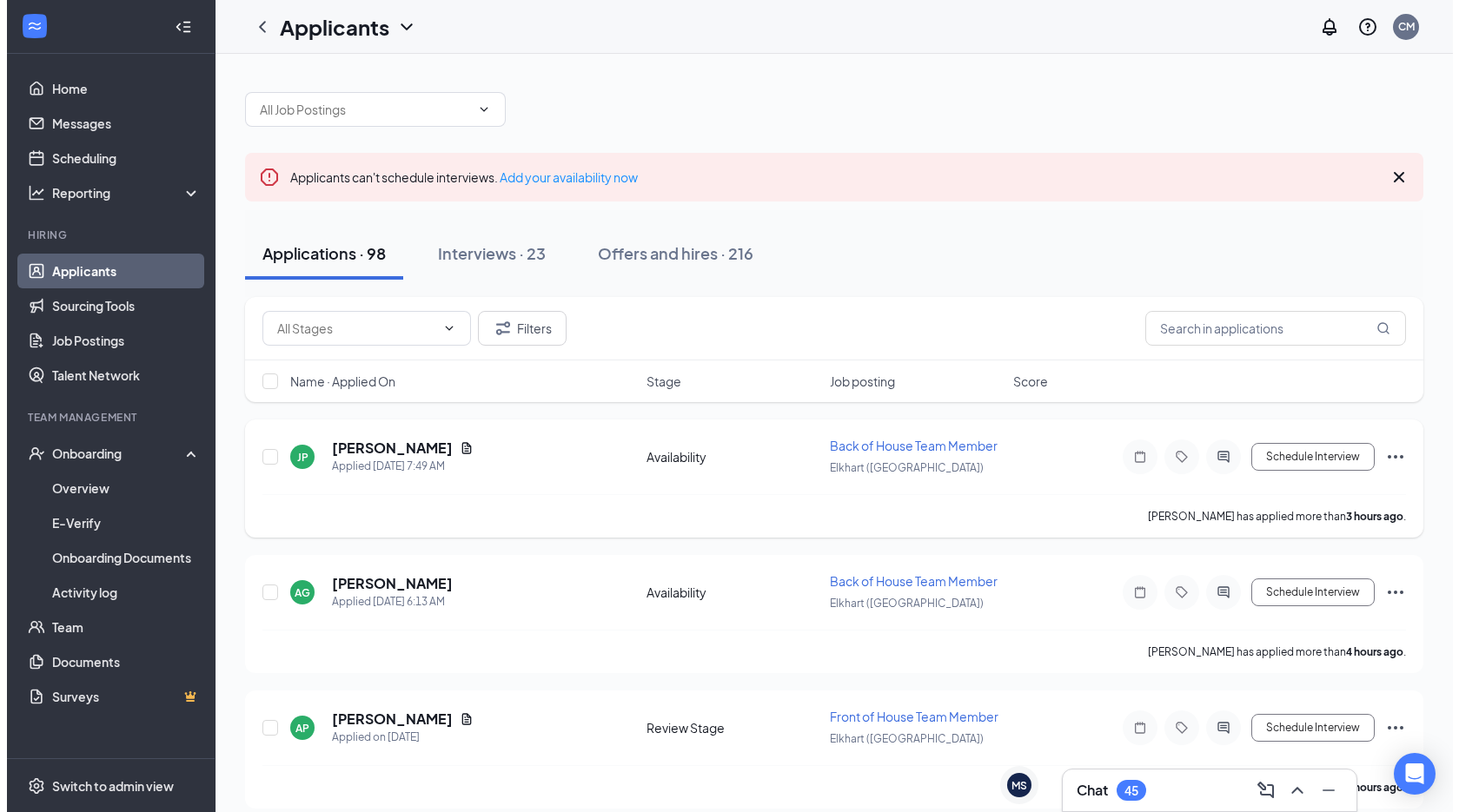
scroll to position [348, 0]
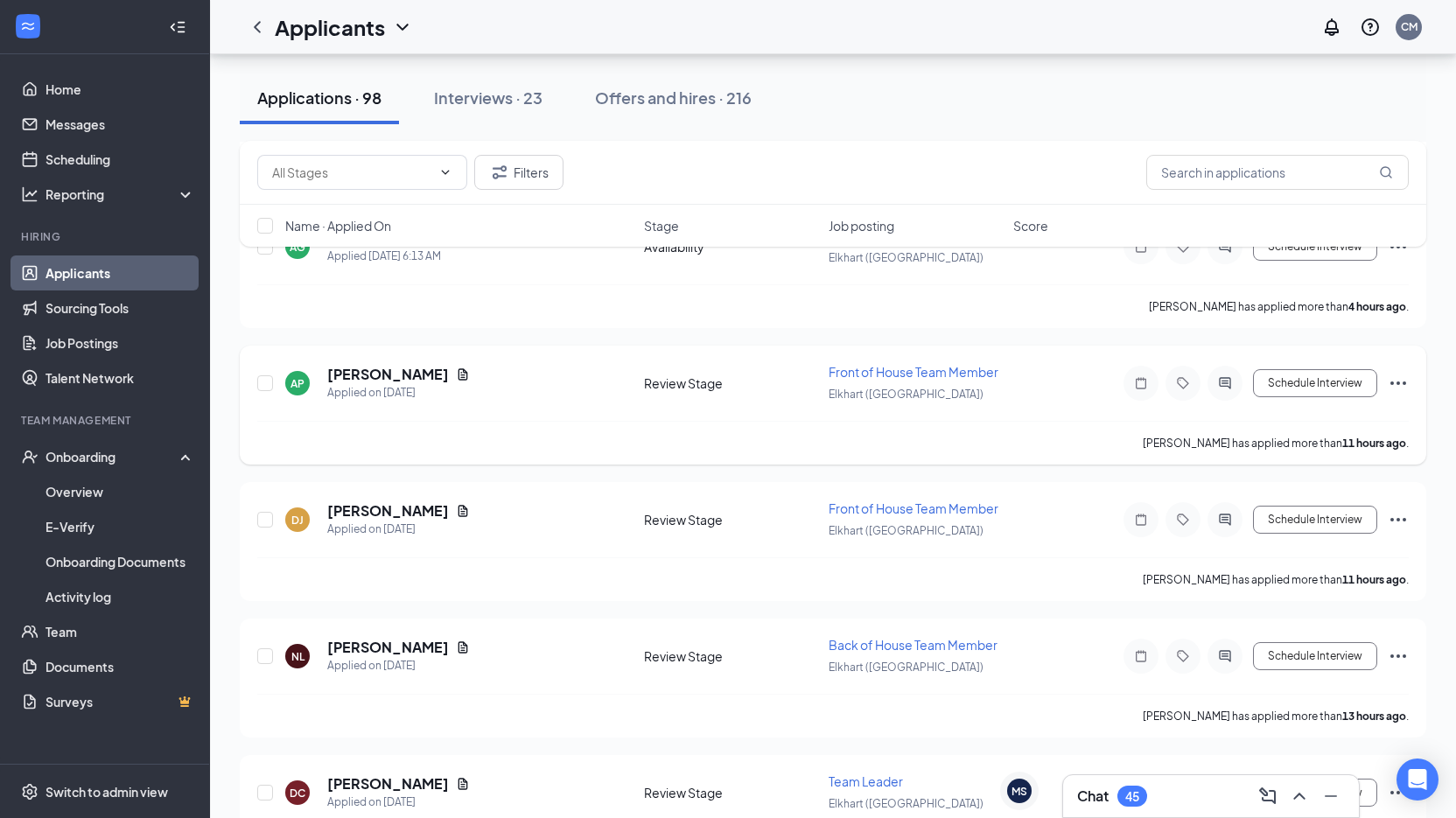
click at [415, 372] on h5 "[PERSON_NAME]" at bounding box center [389, 374] width 122 height 19
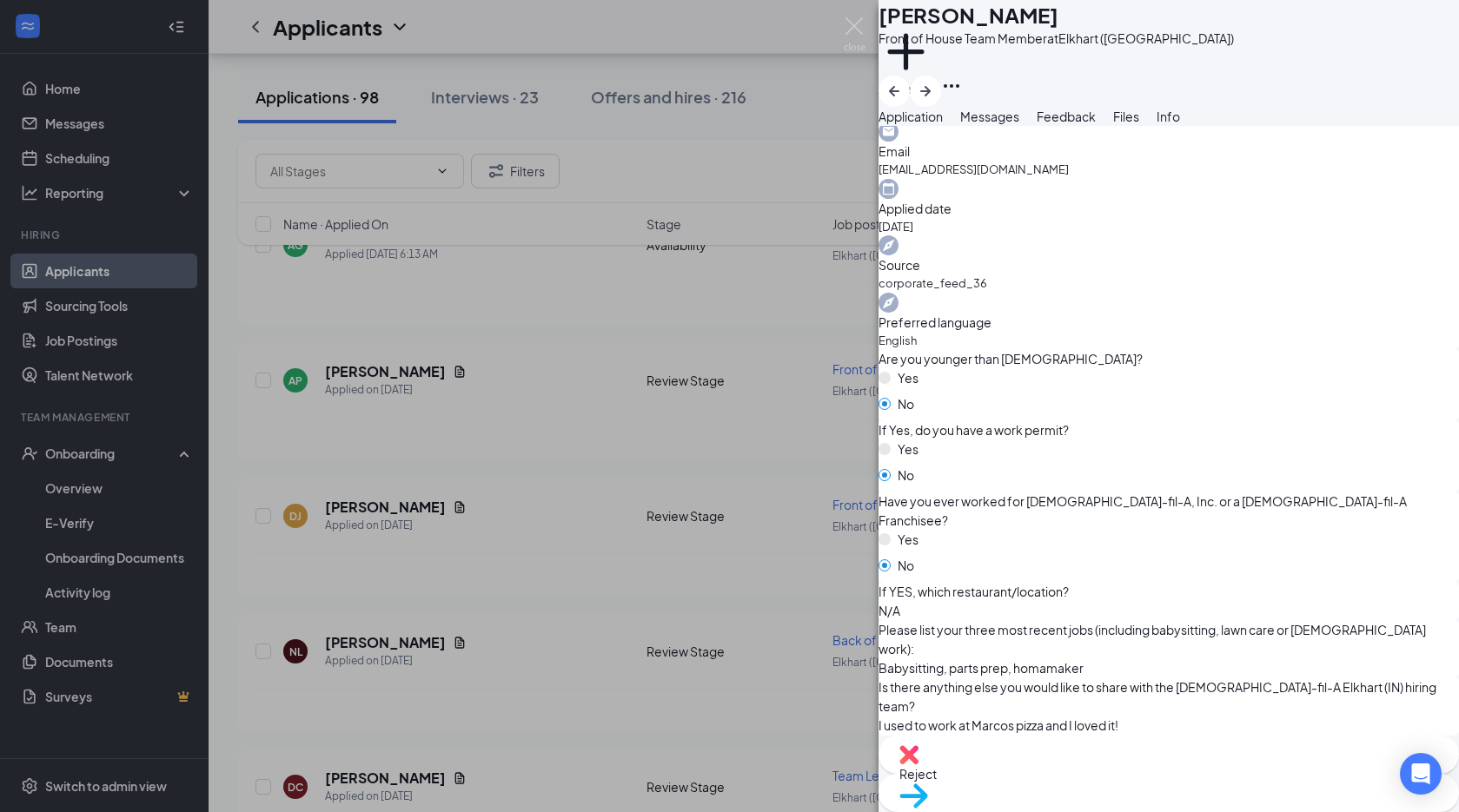
scroll to position [695, 0]
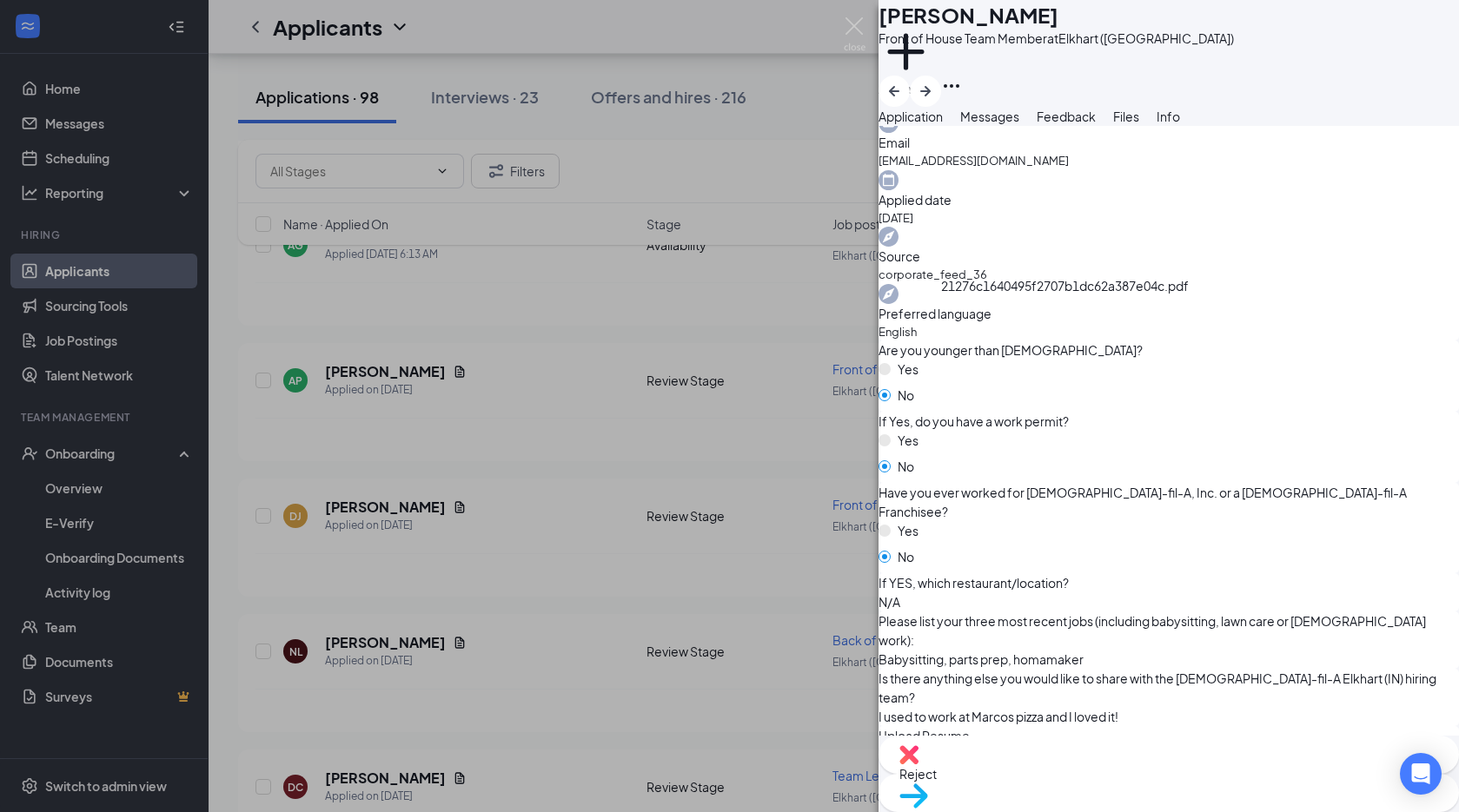
click at [1021, 303] on div "21276c1640495f2707b1dc62a387e04c.pdf" at bounding box center [1064, 289] width 248 height 26
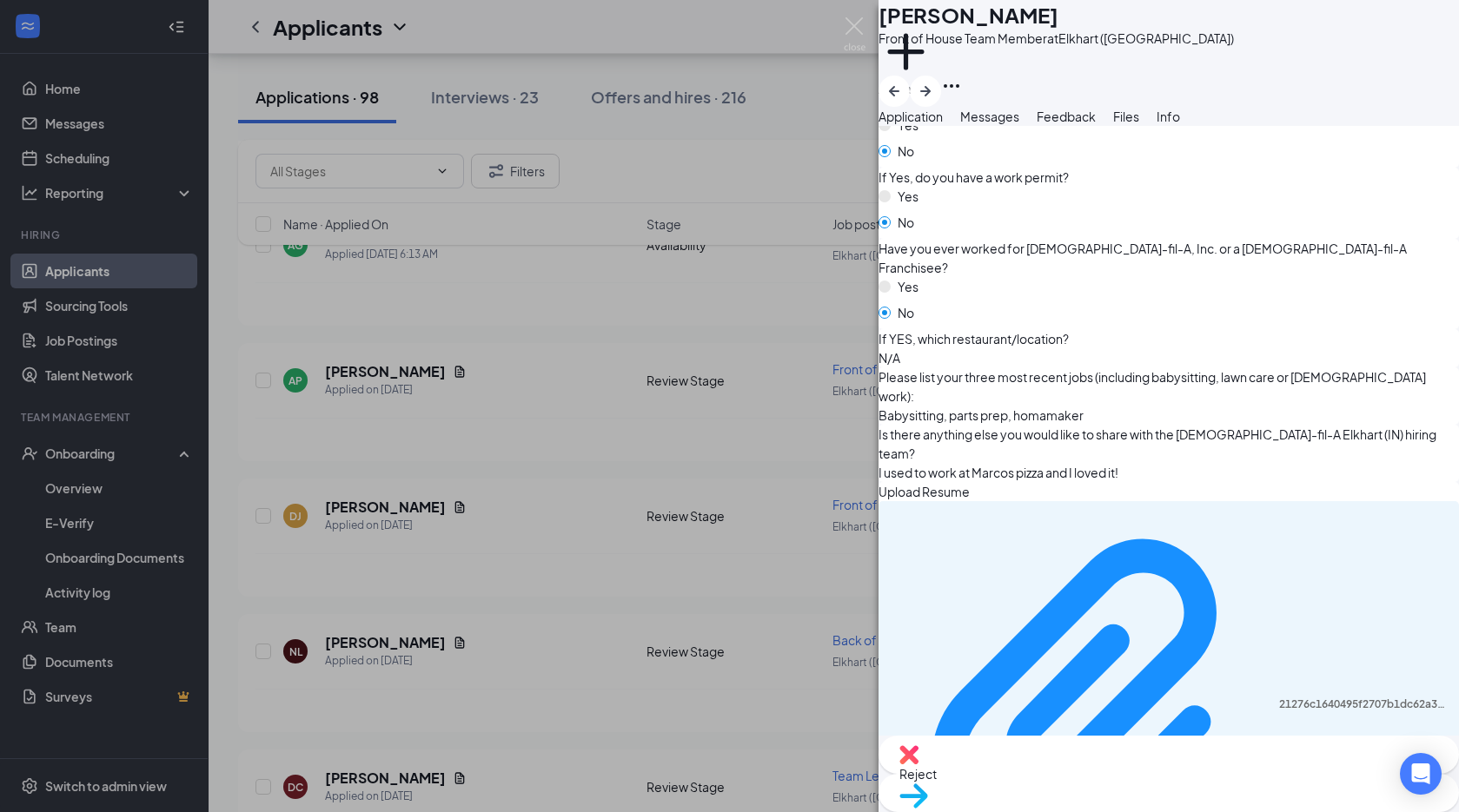
scroll to position [1005, 0]
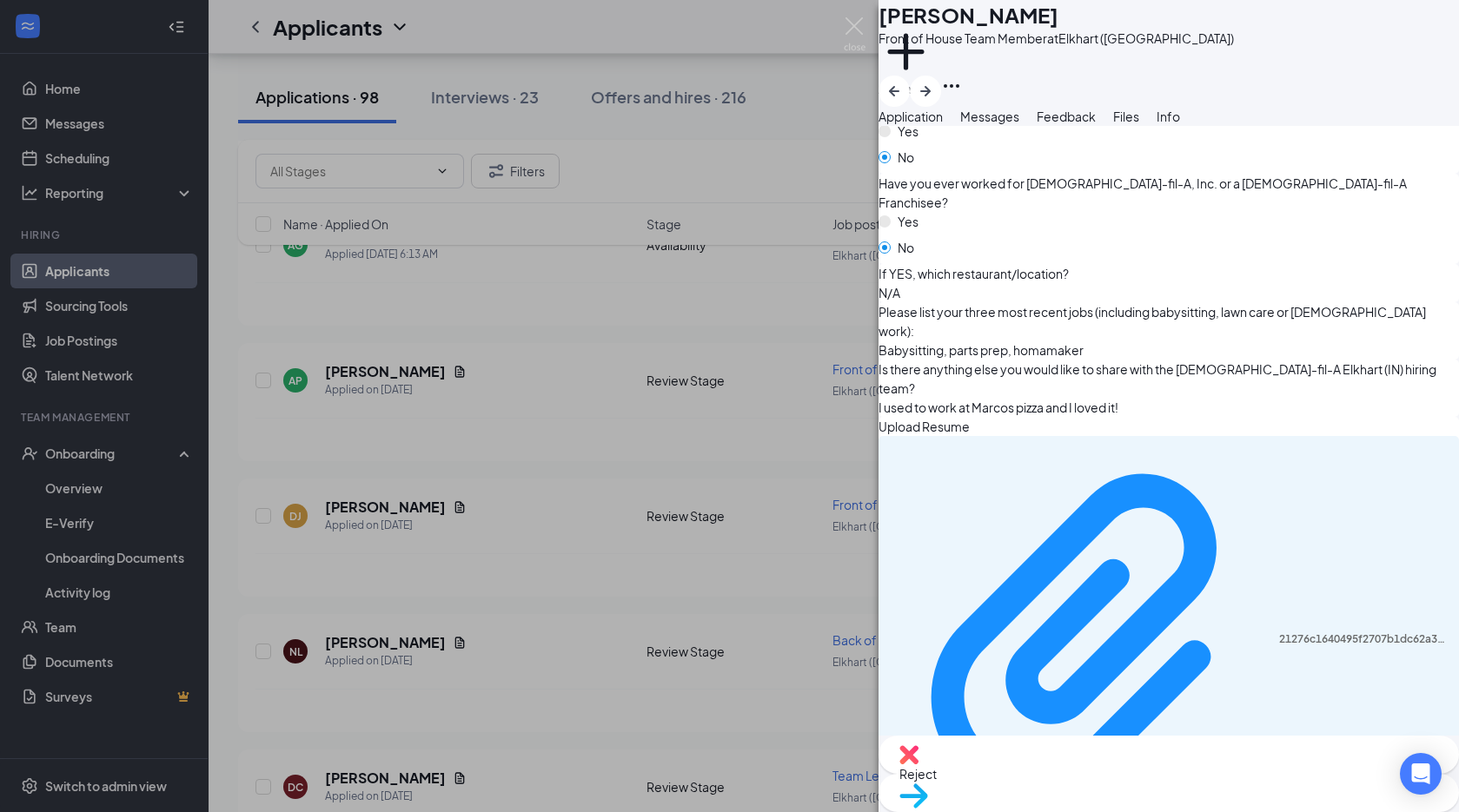
click at [731, 438] on div "AP [PERSON_NAME] Front of House Team Member at [GEOGRAPHIC_DATA] (IN) Add a tag…" at bounding box center [729, 406] width 1459 height 812
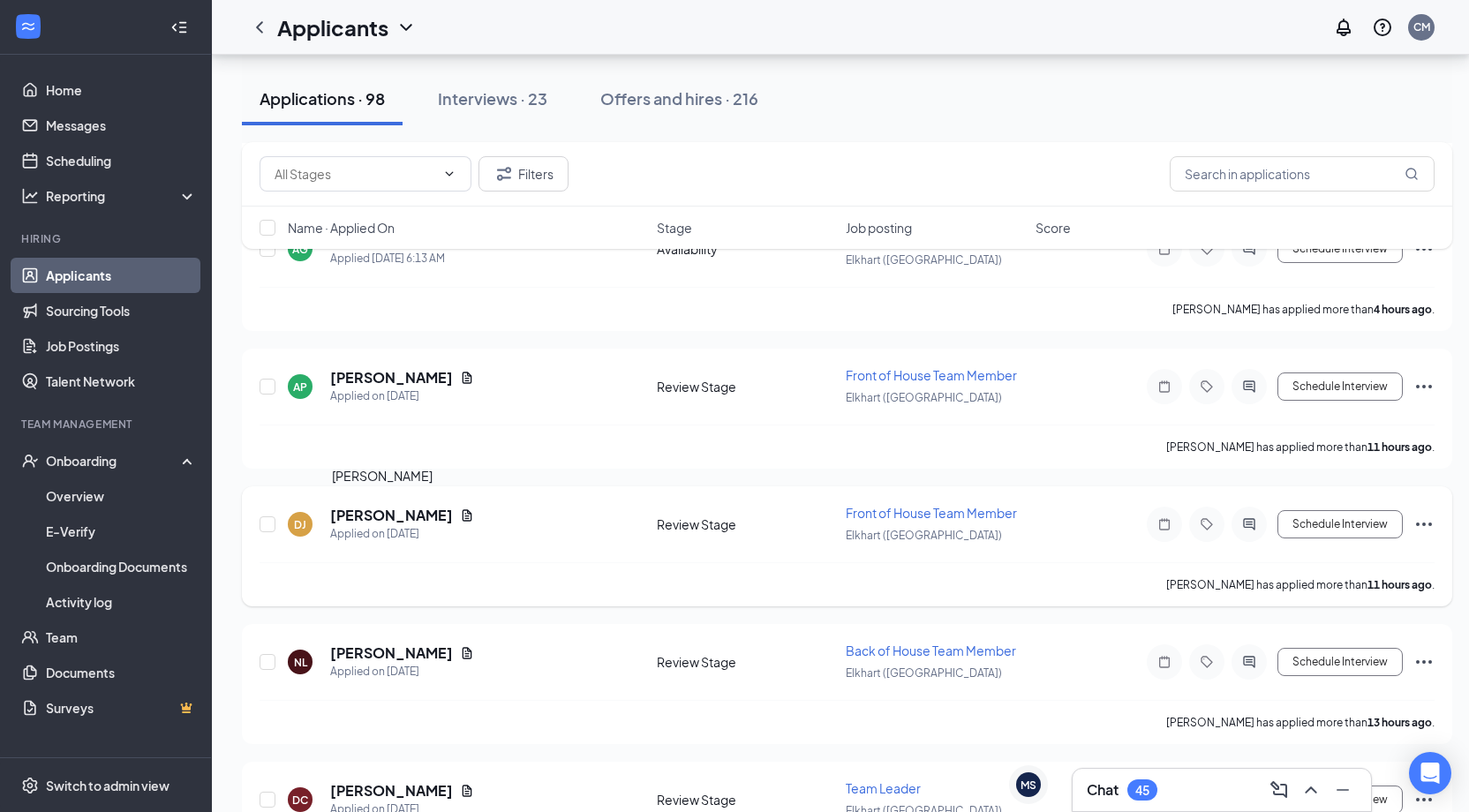
click at [366, 510] on h5 "[PERSON_NAME]" at bounding box center [392, 514] width 123 height 19
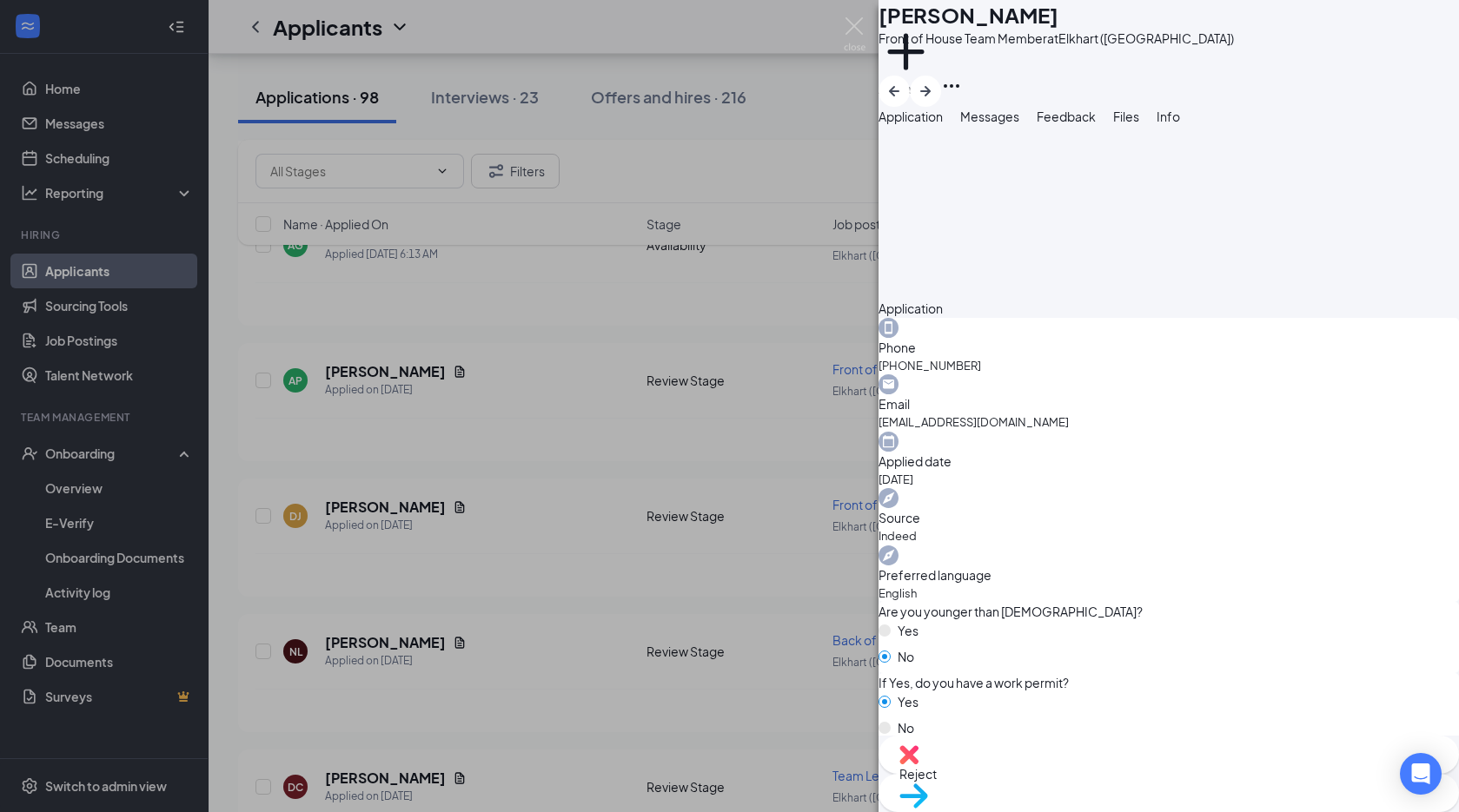
scroll to position [434, 0]
click at [1071, 784] on span "Reject" at bounding box center [1169, 773] width 539 height 19
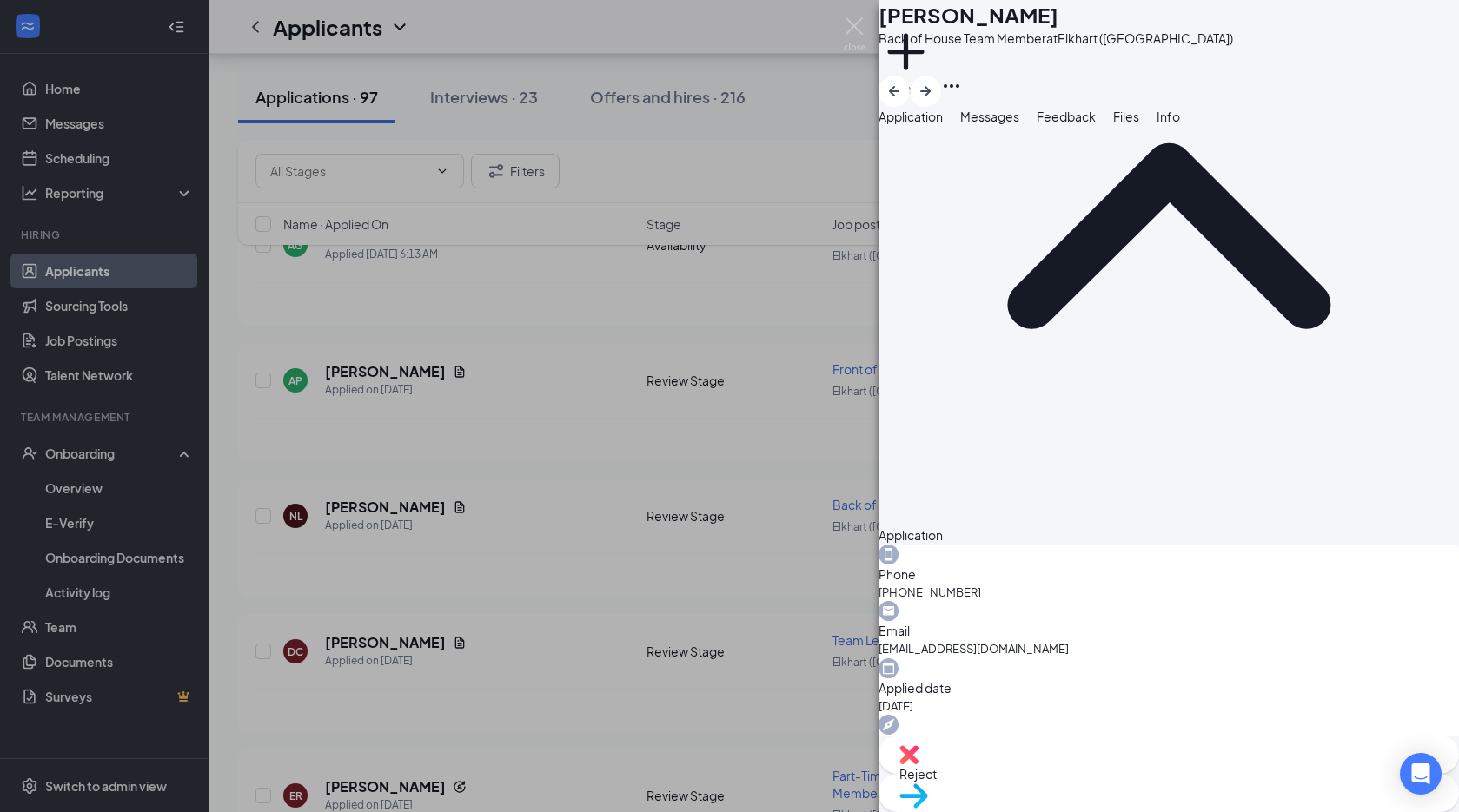
scroll to position [49, 0]
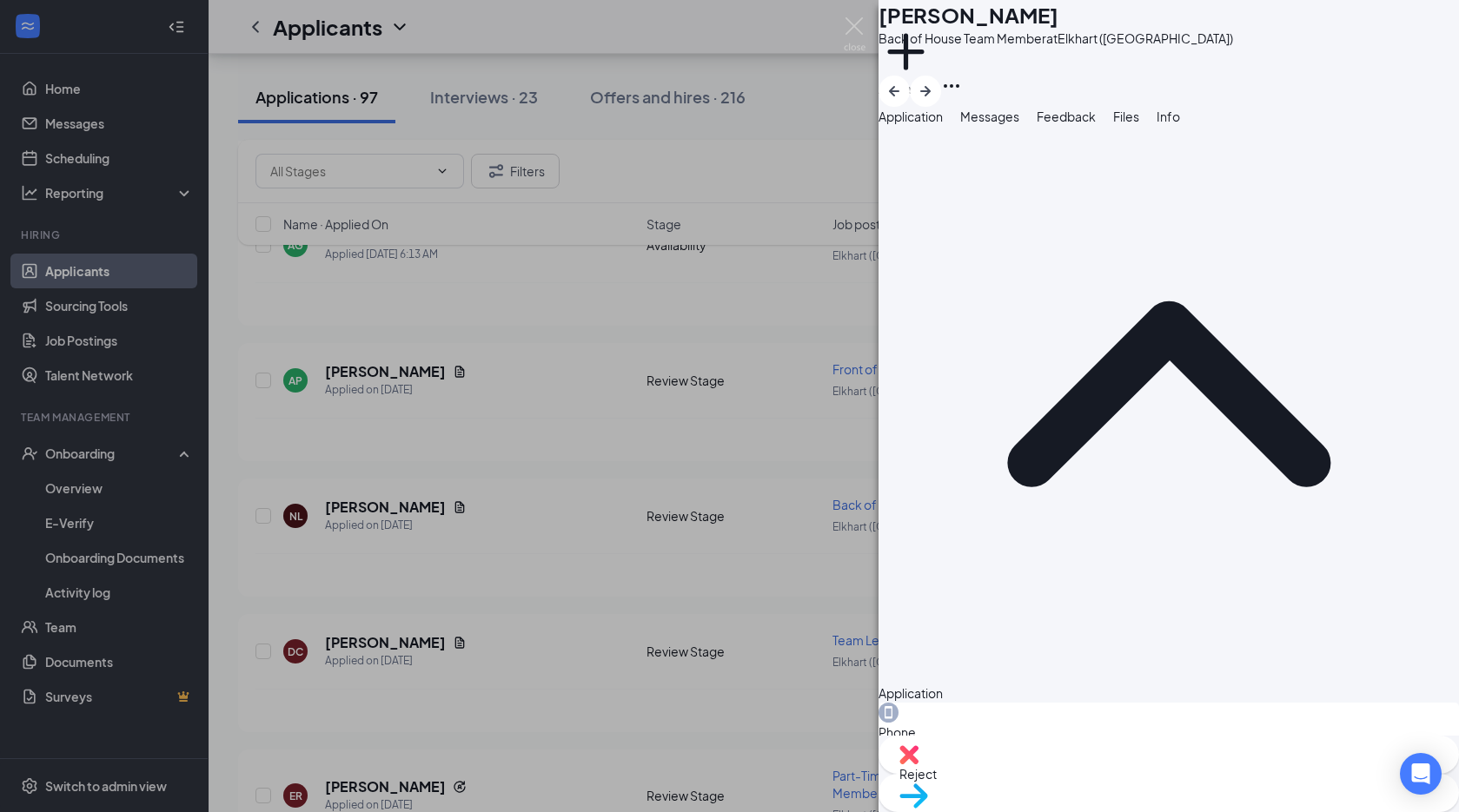
click at [1062, 774] on div "Reject" at bounding box center [1169, 755] width 580 height 38
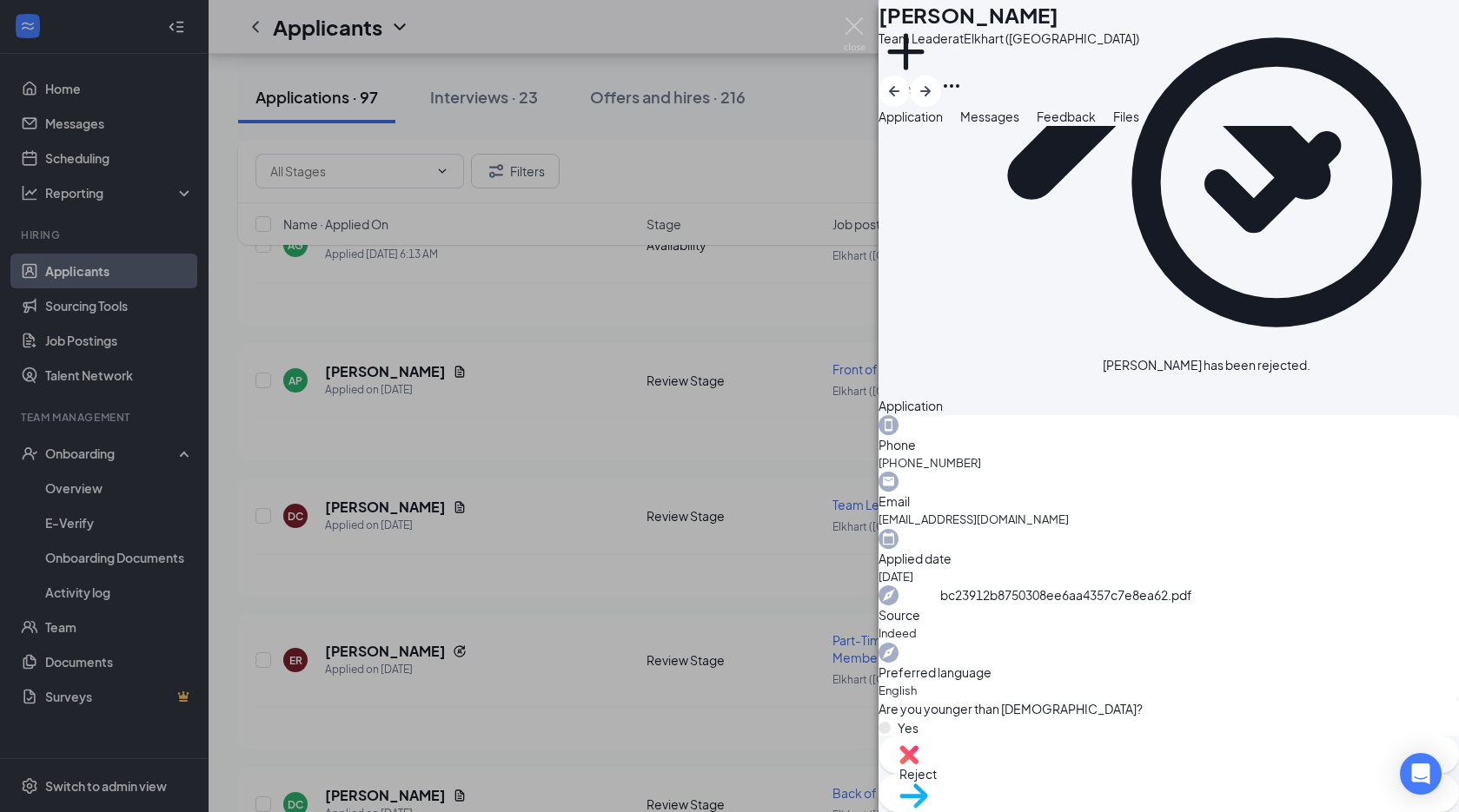
scroll to position [424, 0]
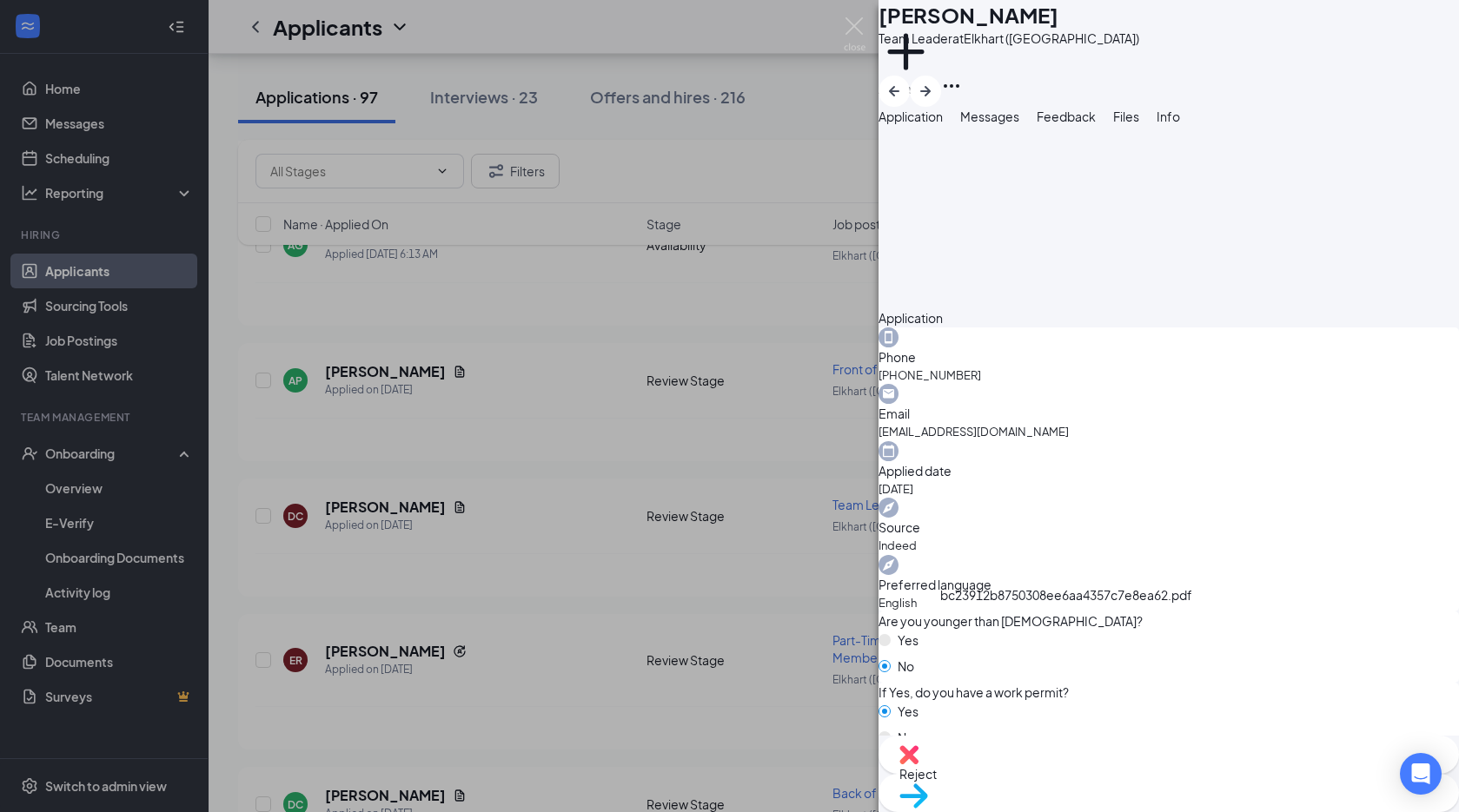
click at [773, 455] on div "DC [PERSON_NAME] Team Leader at Elkhart (IN) Add a tag Application Messages Fee…" at bounding box center [729, 406] width 1459 height 812
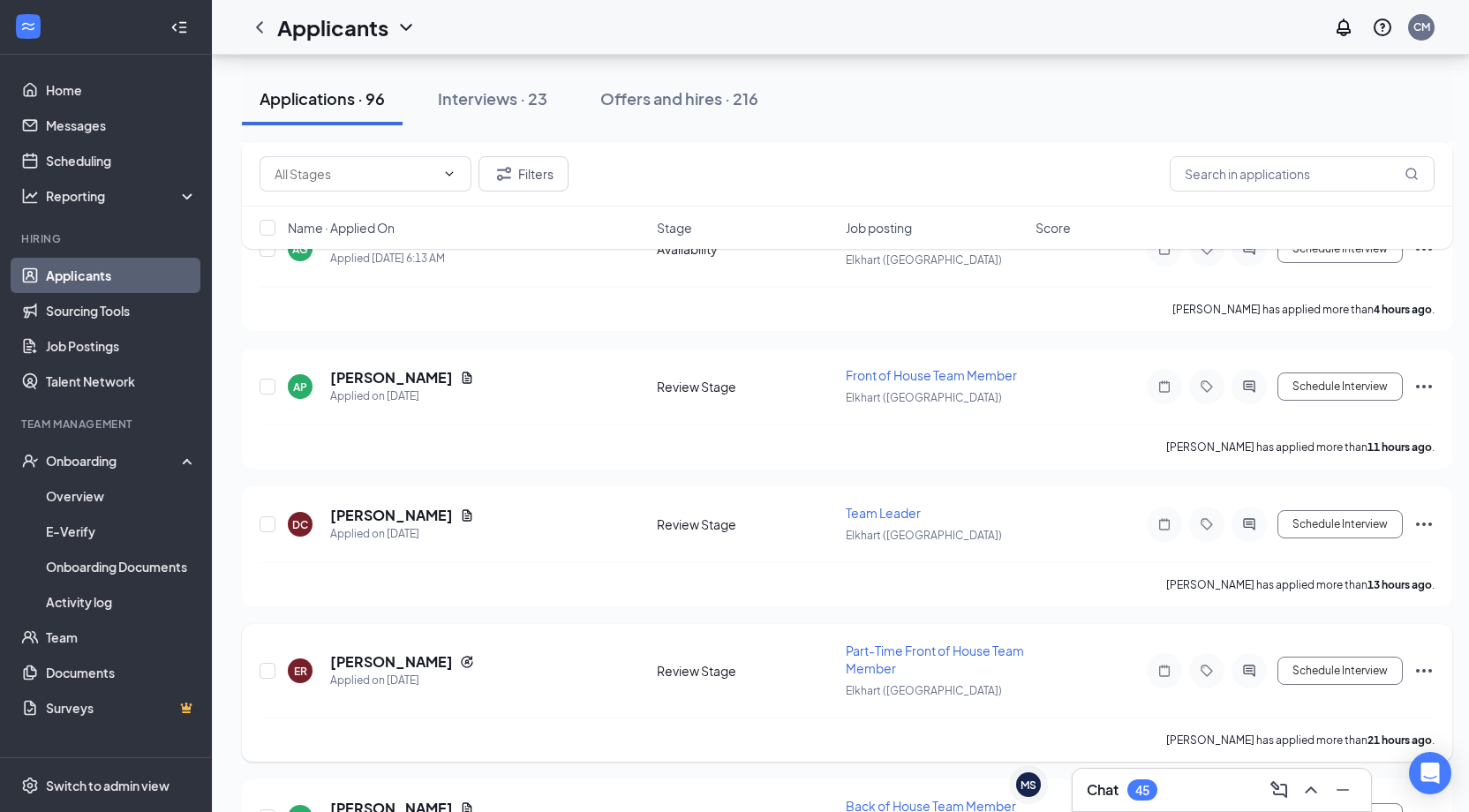
click at [404, 662] on h5 "[PERSON_NAME]" at bounding box center [392, 661] width 123 height 19
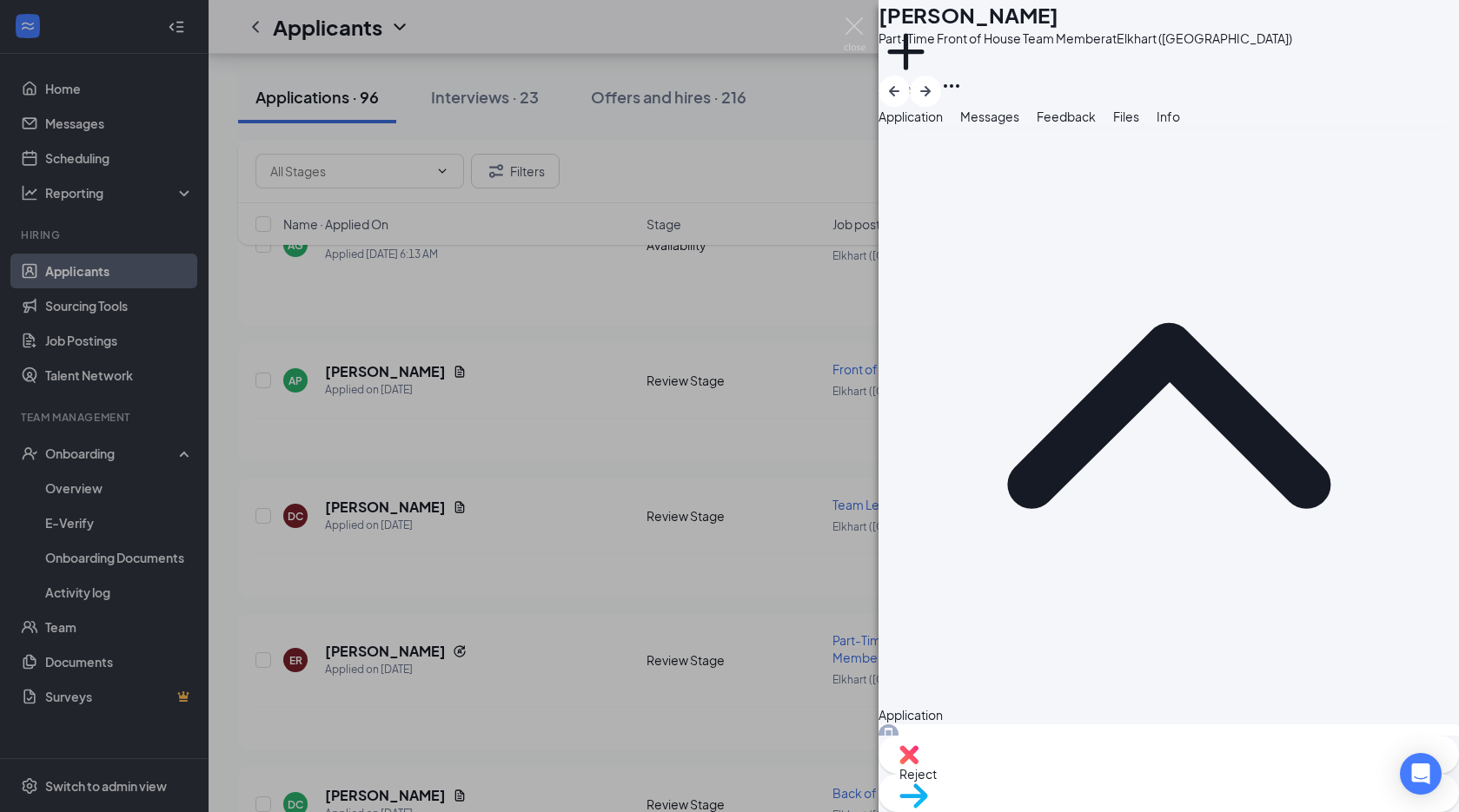
scroll to position [302, 0]
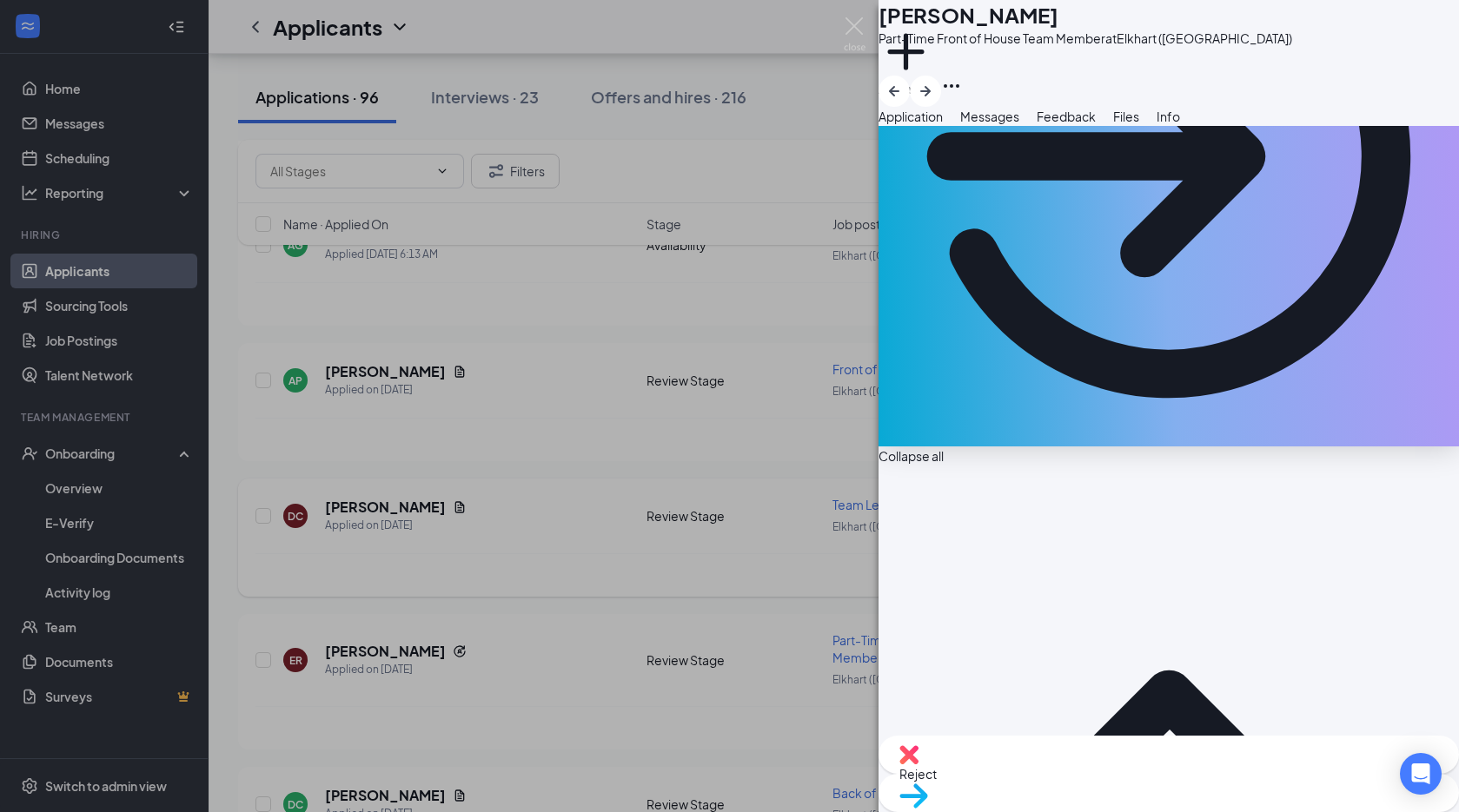
drag, startPoint x: 593, startPoint y: 401, endPoint x: 472, endPoint y: 584, distance: 219.4
click at [594, 402] on div "ER [PERSON_NAME] Part-Time Front of House Team Member at [GEOGRAPHIC_DATA] (IN)…" at bounding box center [729, 406] width 1459 height 812
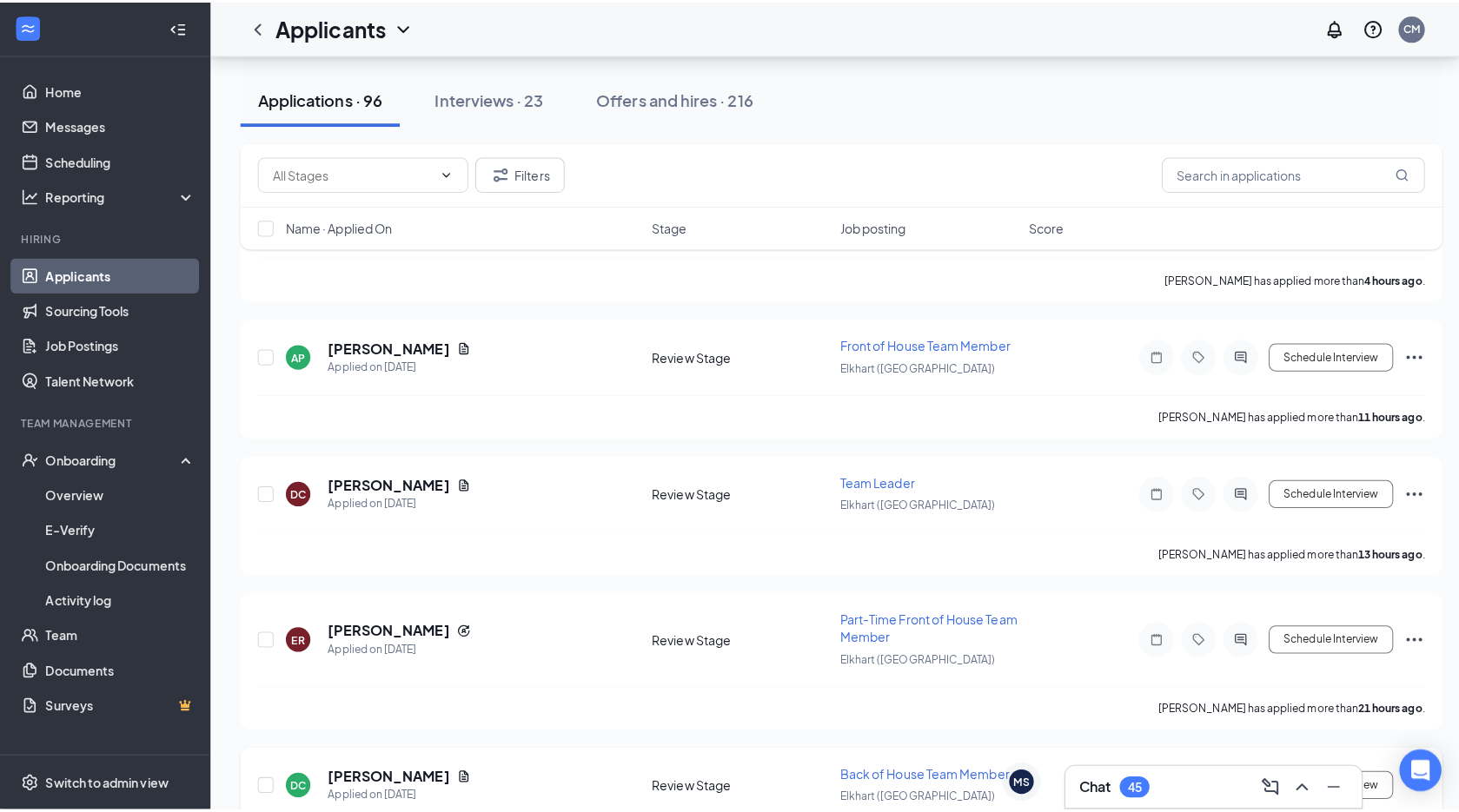
scroll to position [608, 0]
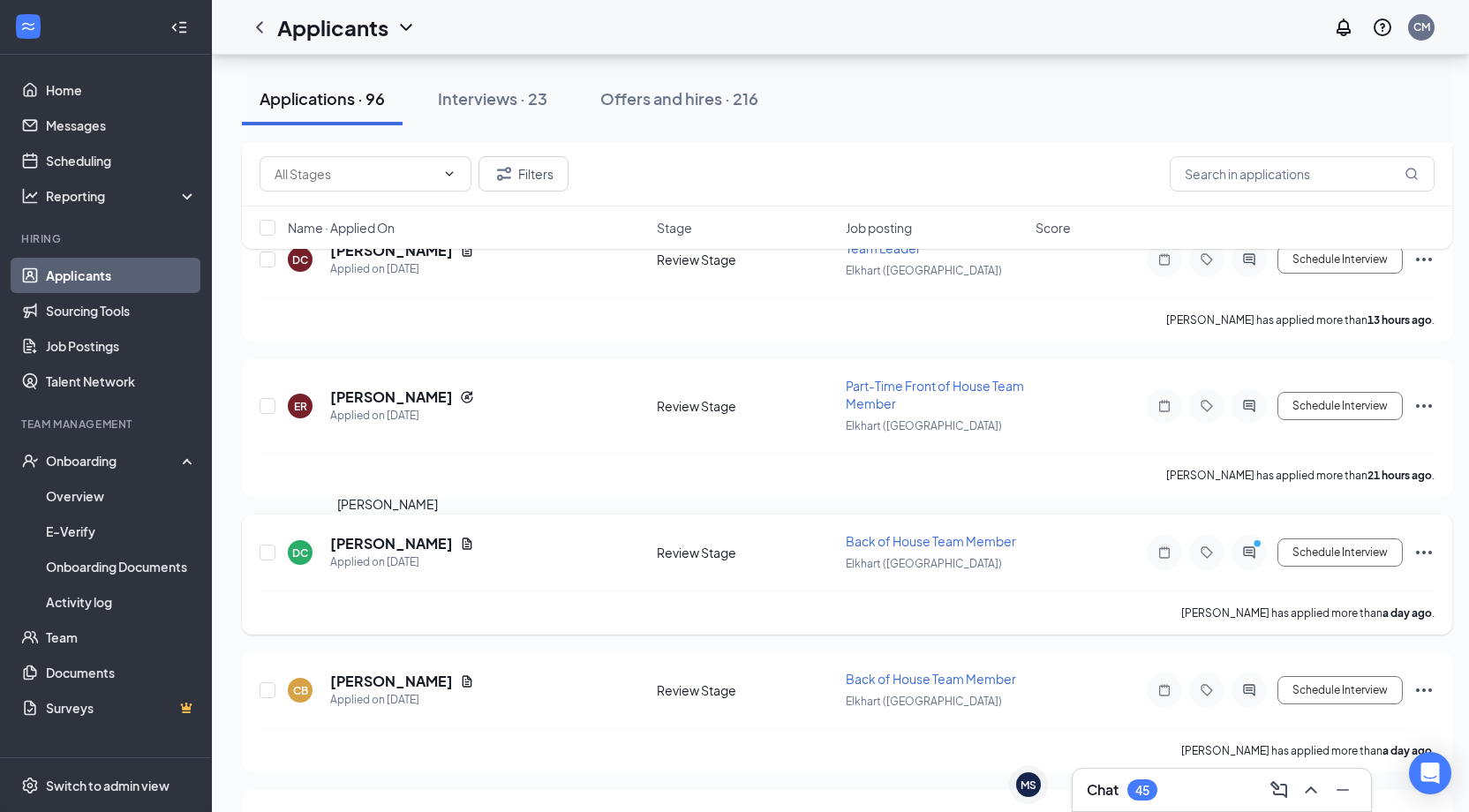
click at [397, 538] on h5 "[PERSON_NAME]" at bounding box center [392, 543] width 123 height 19
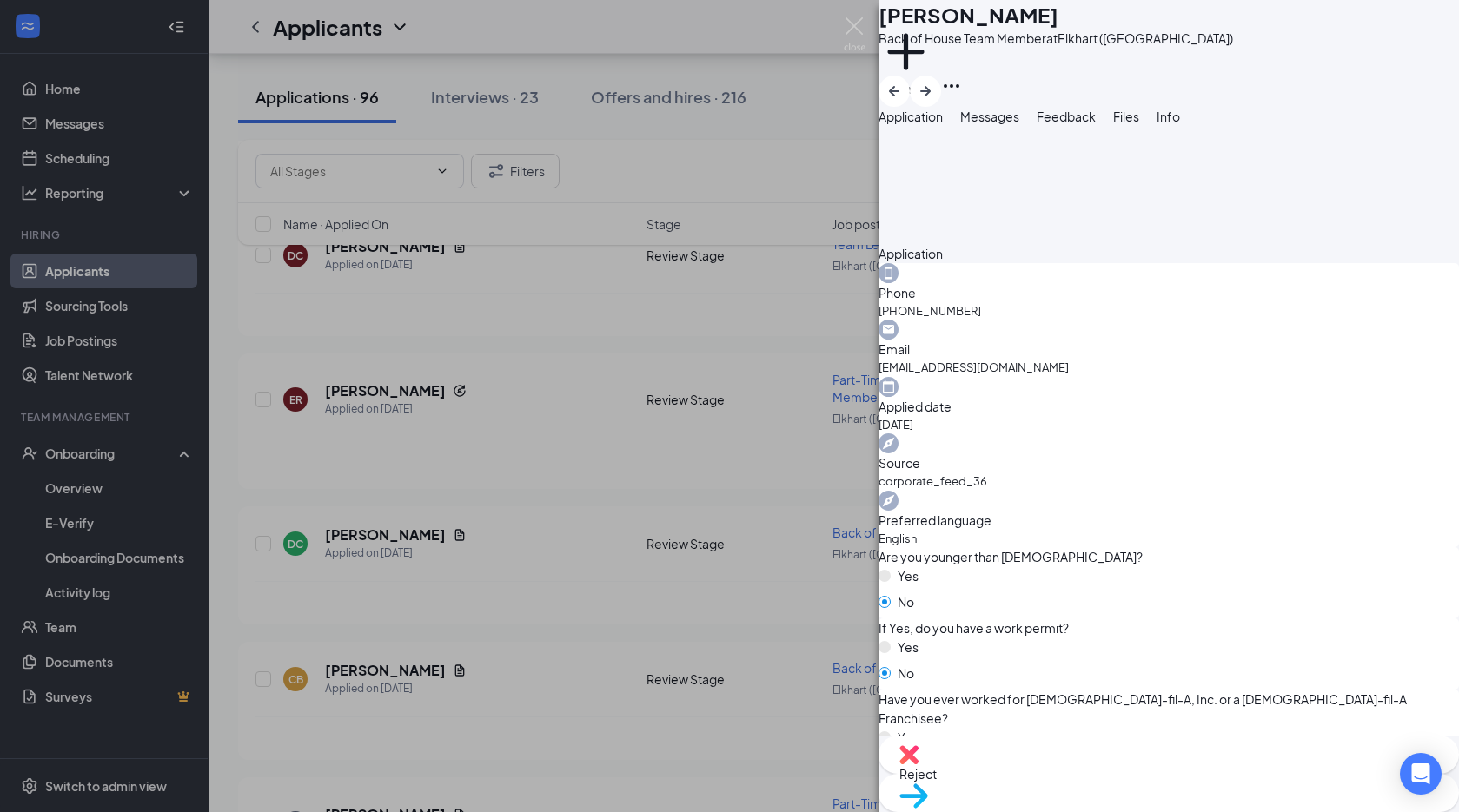
scroll to position [521, 0]
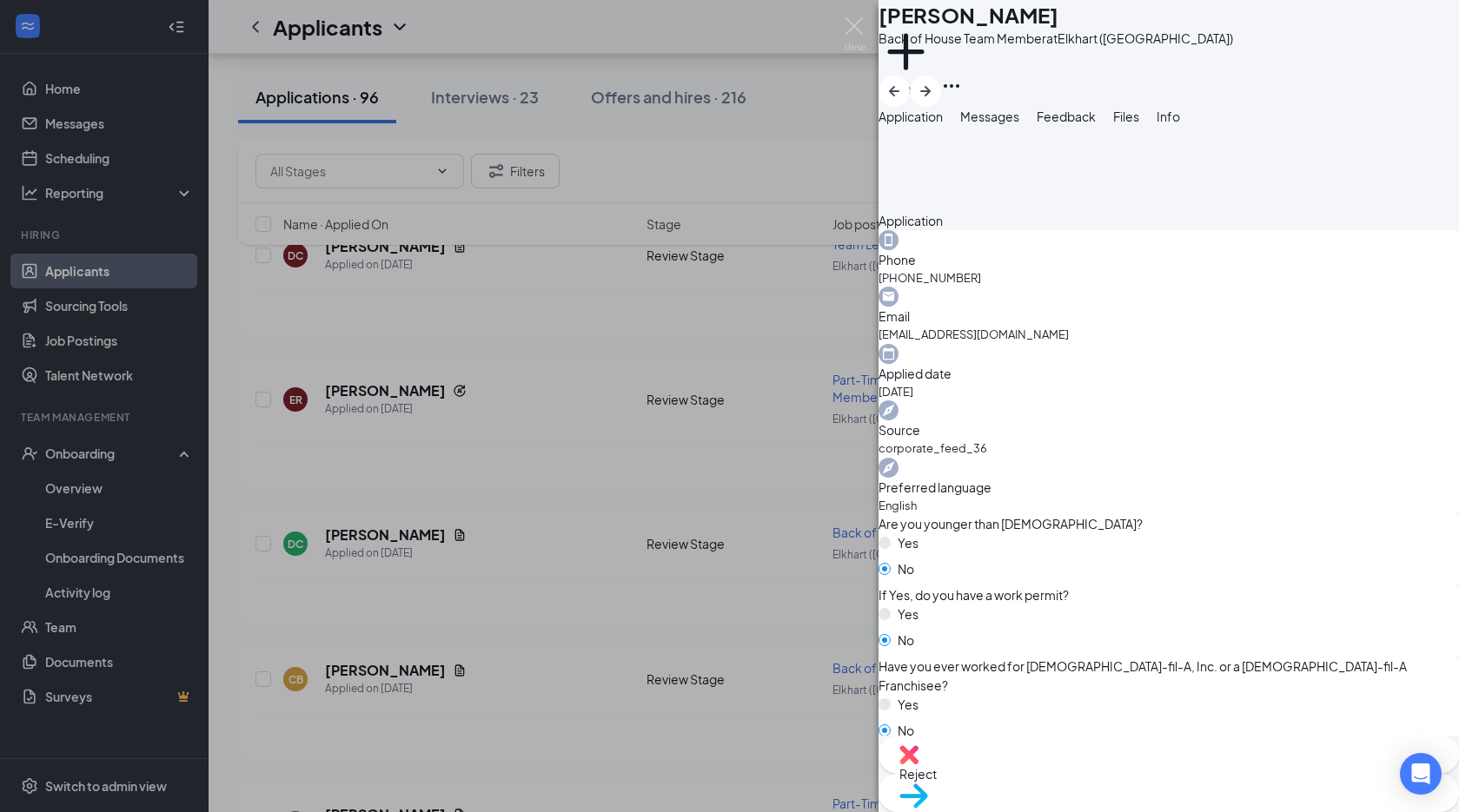
click at [1053, 769] on div "Reject" at bounding box center [1169, 755] width 580 height 38
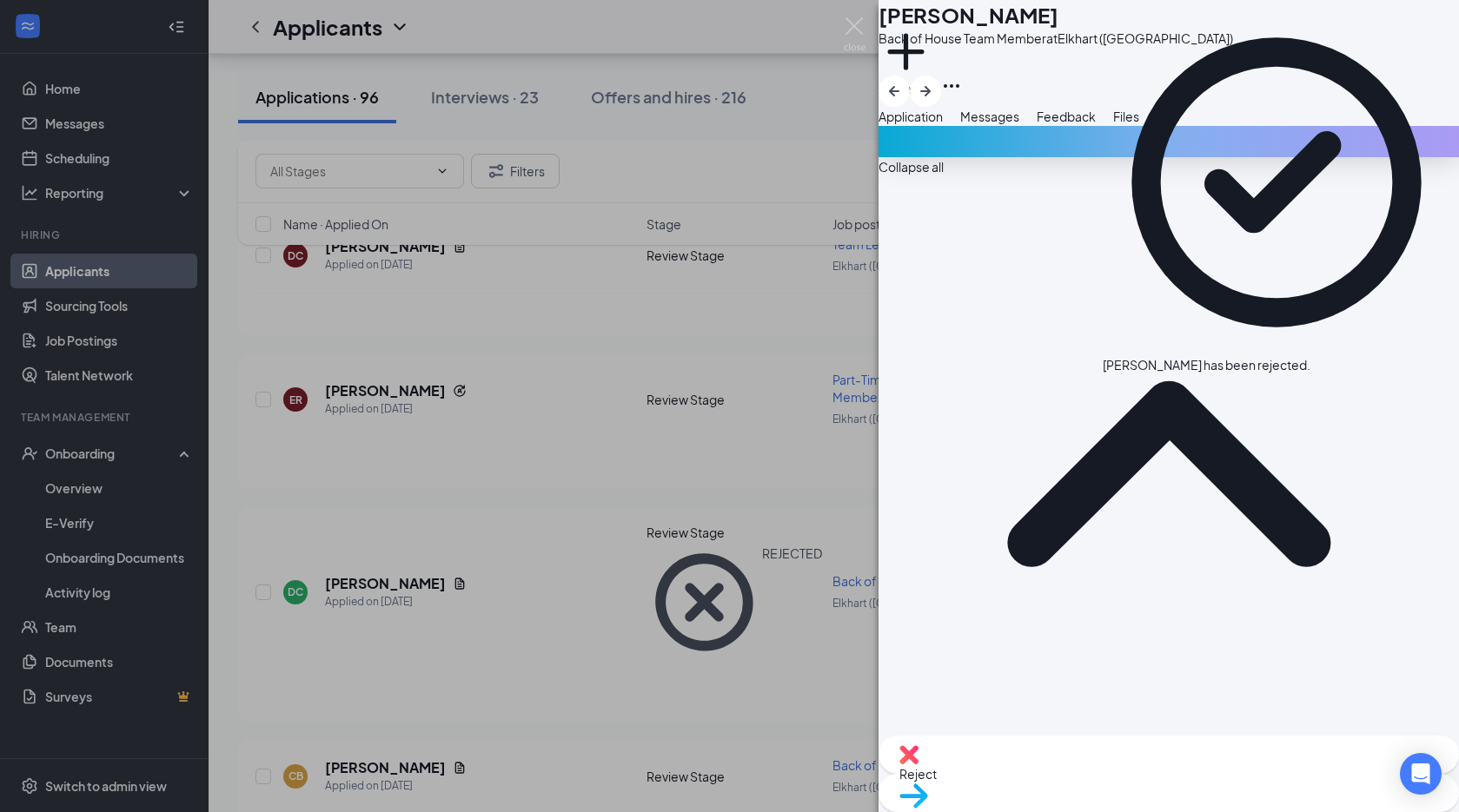
scroll to position [608, 0]
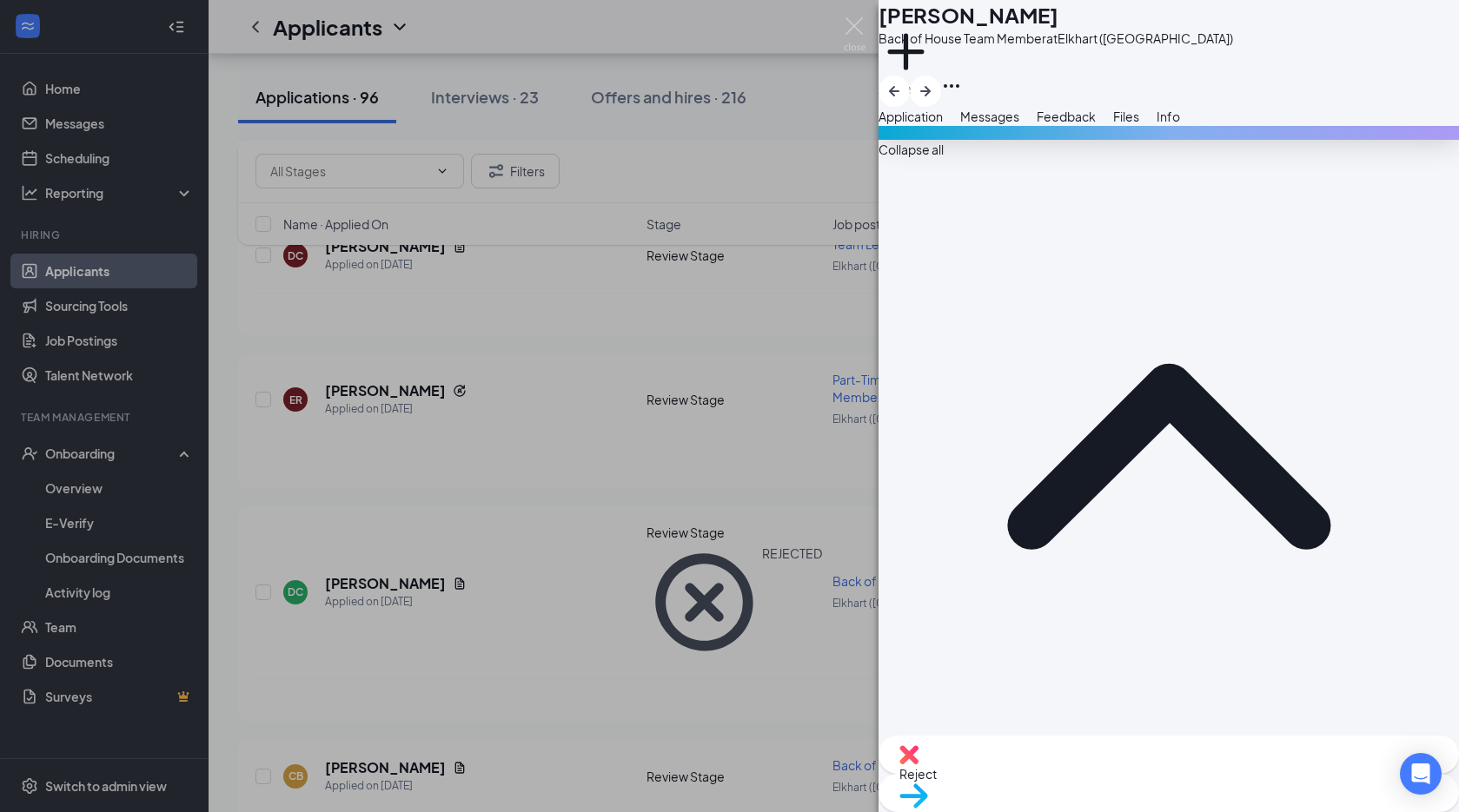
click at [1073, 780] on span "Reject" at bounding box center [1169, 773] width 539 height 19
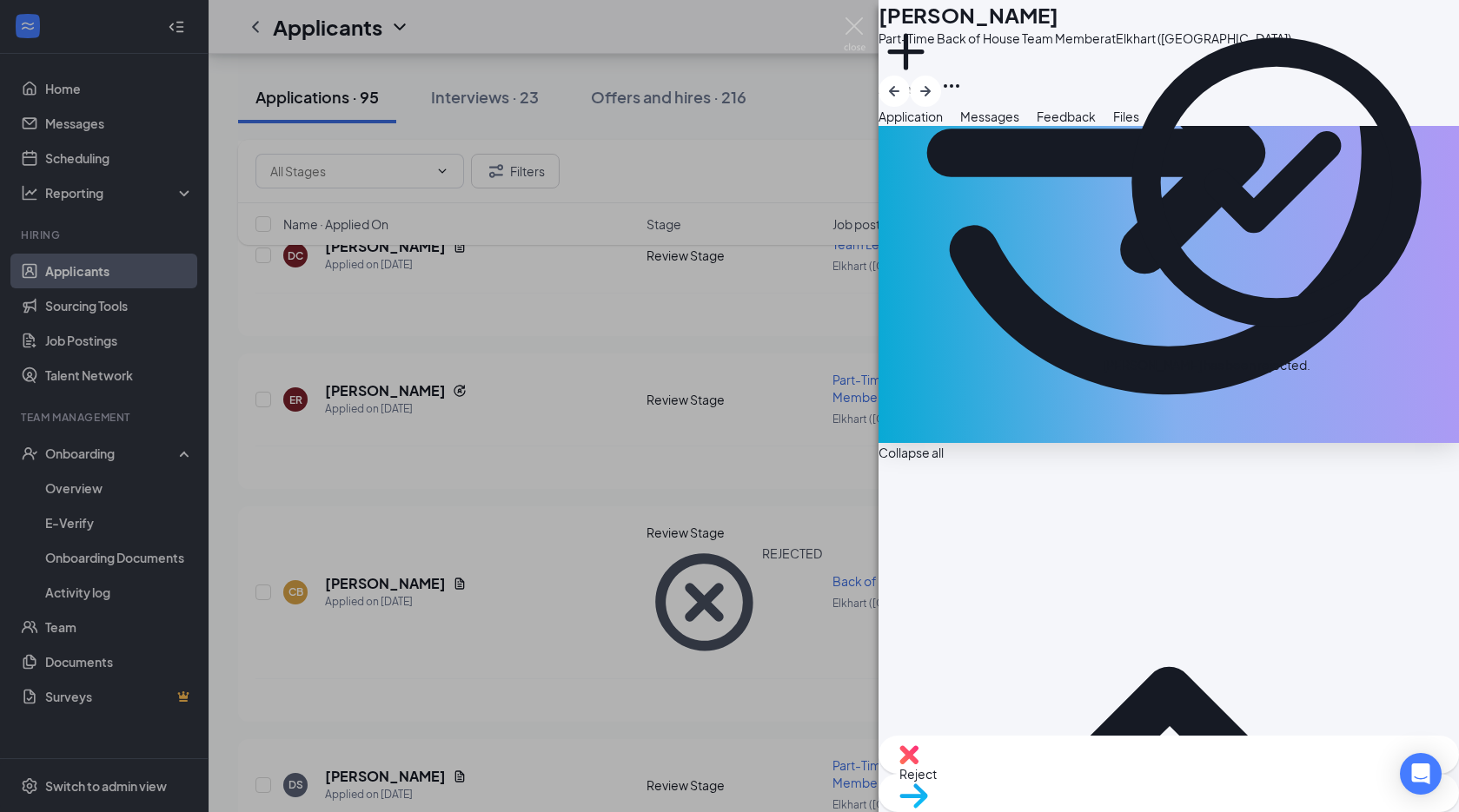
scroll to position [521, 0]
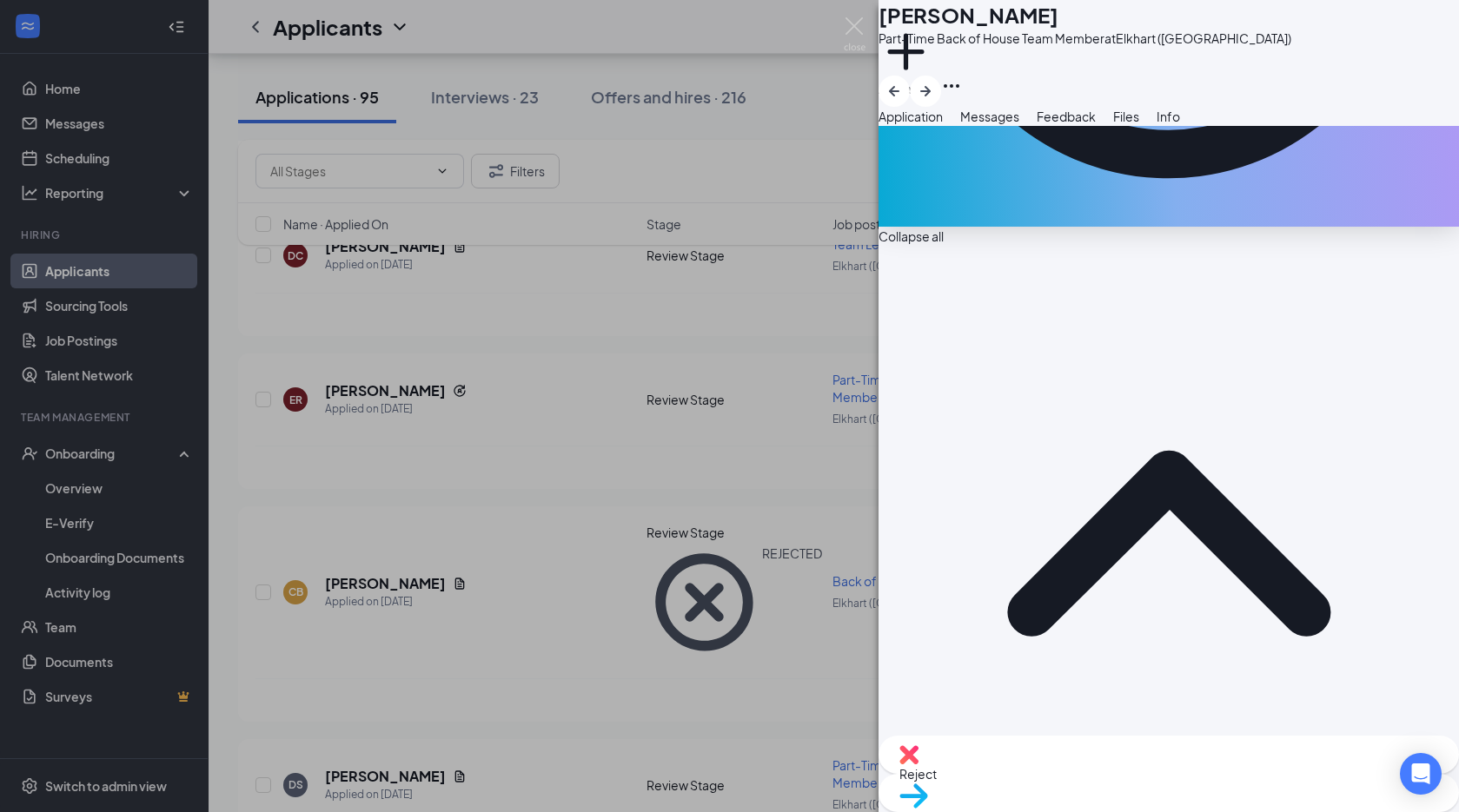
click at [1083, 771] on span "Reject" at bounding box center [1169, 773] width 539 height 19
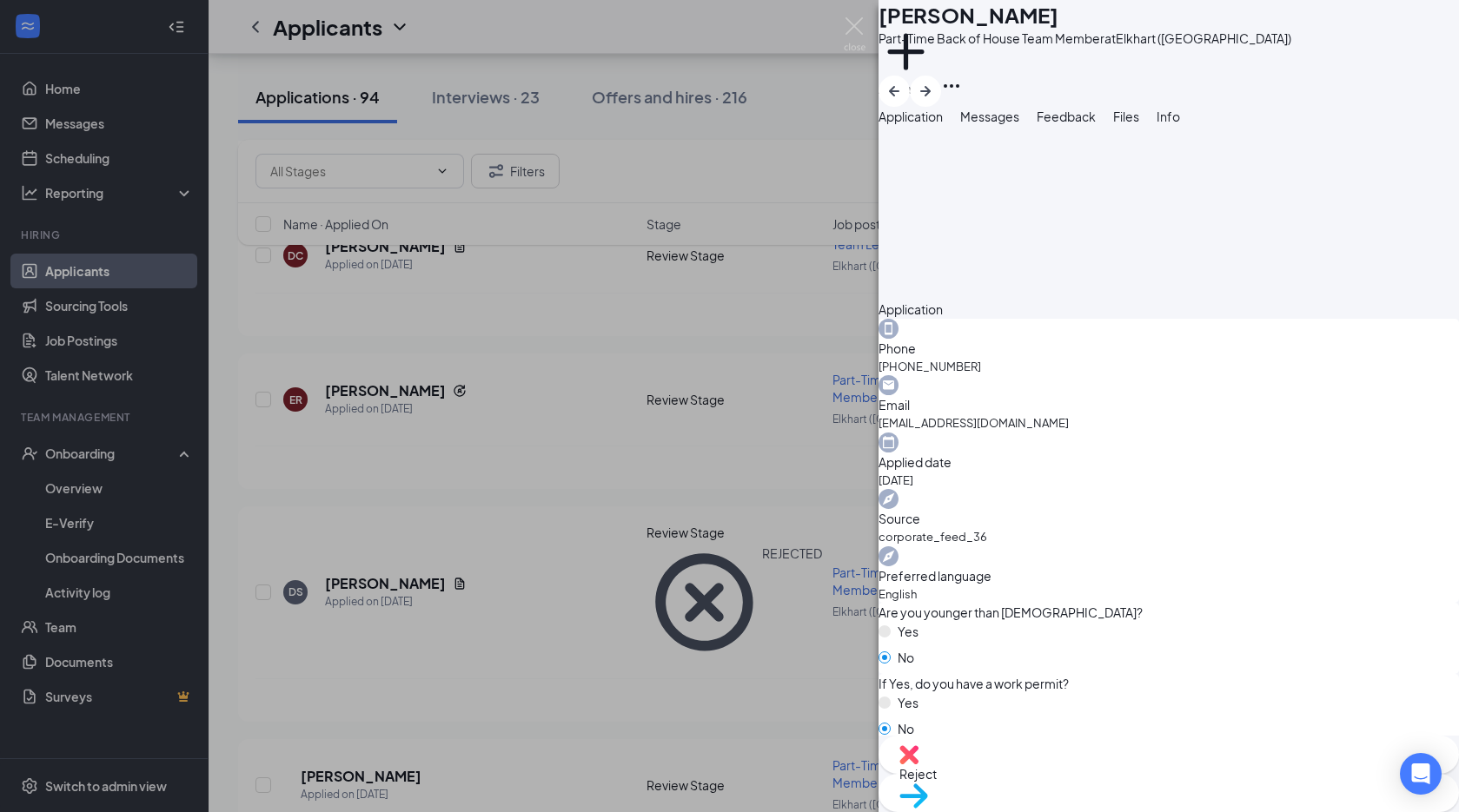
scroll to position [434, 0]
click at [1069, 784] on span "Reject" at bounding box center [1169, 773] width 539 height 19
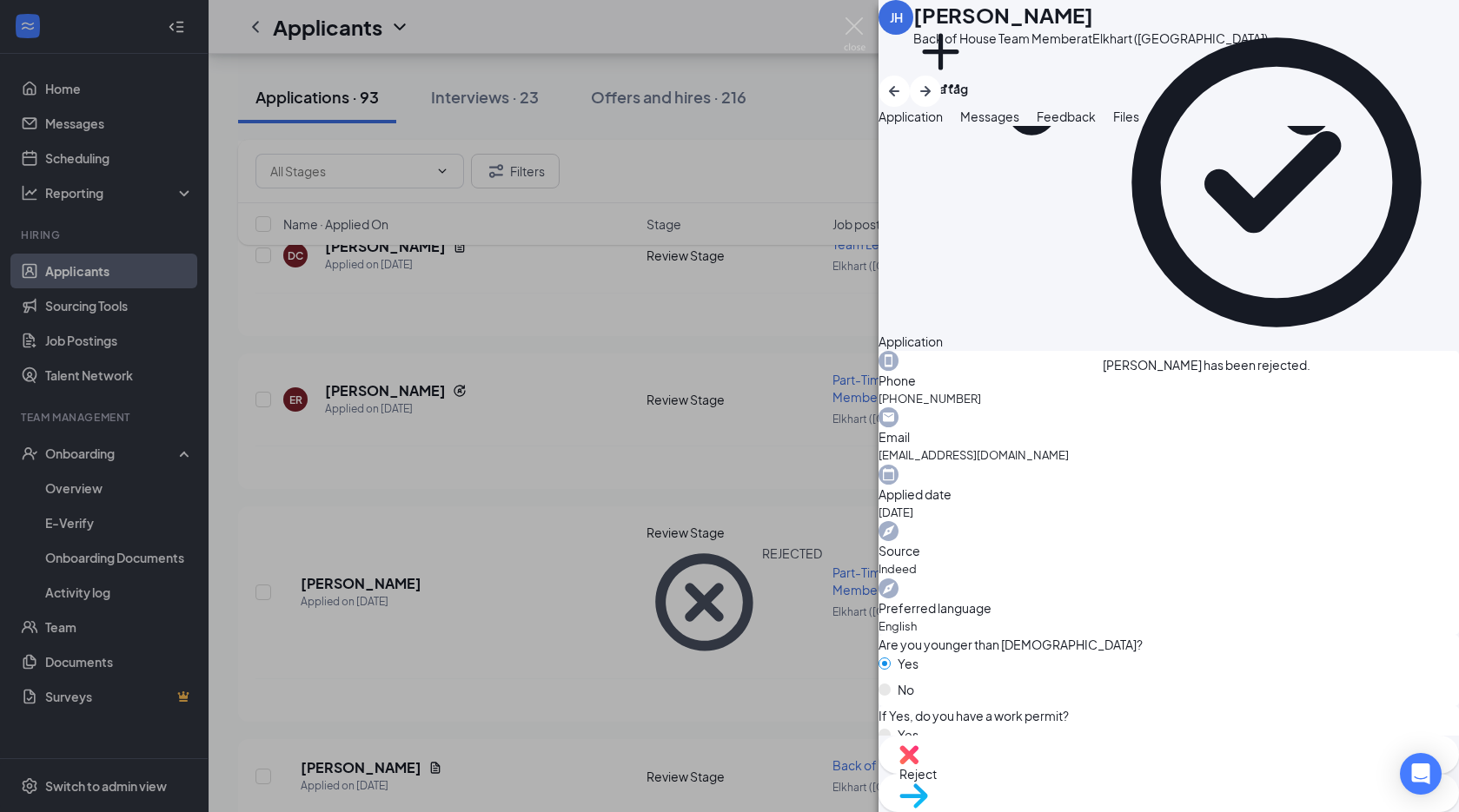
scroll to position [608, 0]
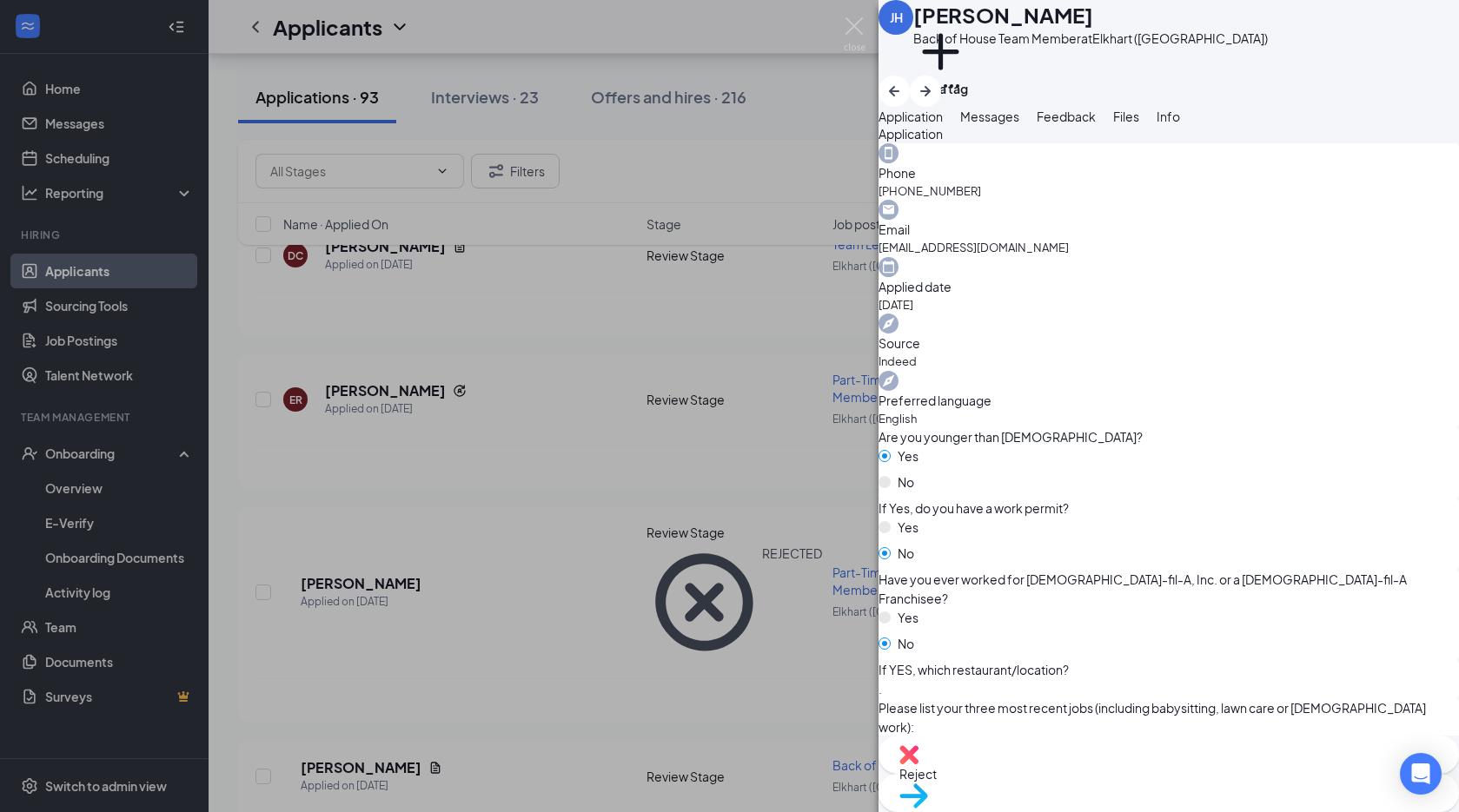
click at [918, 764] on img at bounding box center [908, 754] width 19 height 19
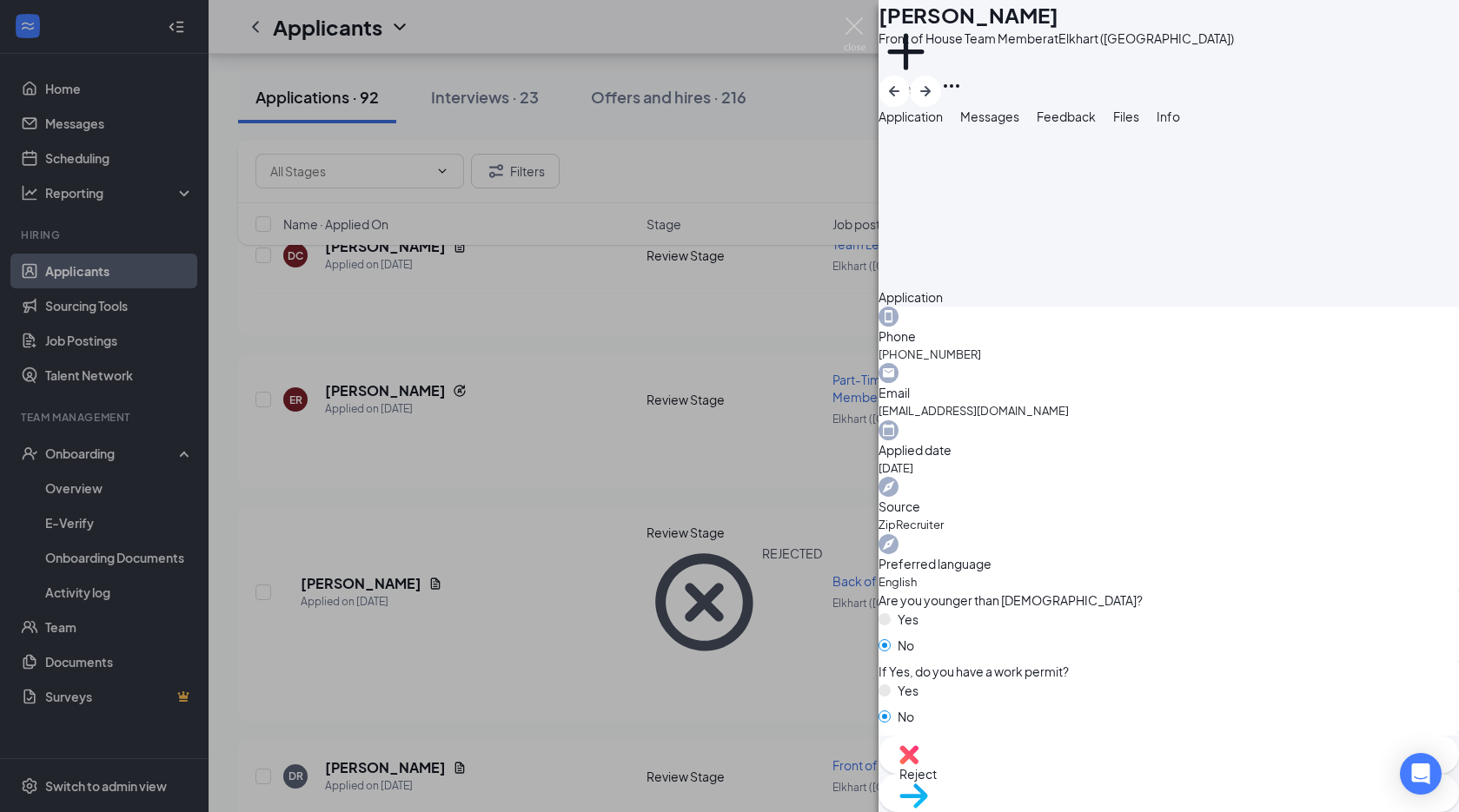
scroll to position [434, 0]
